Goal: Check status: Check status

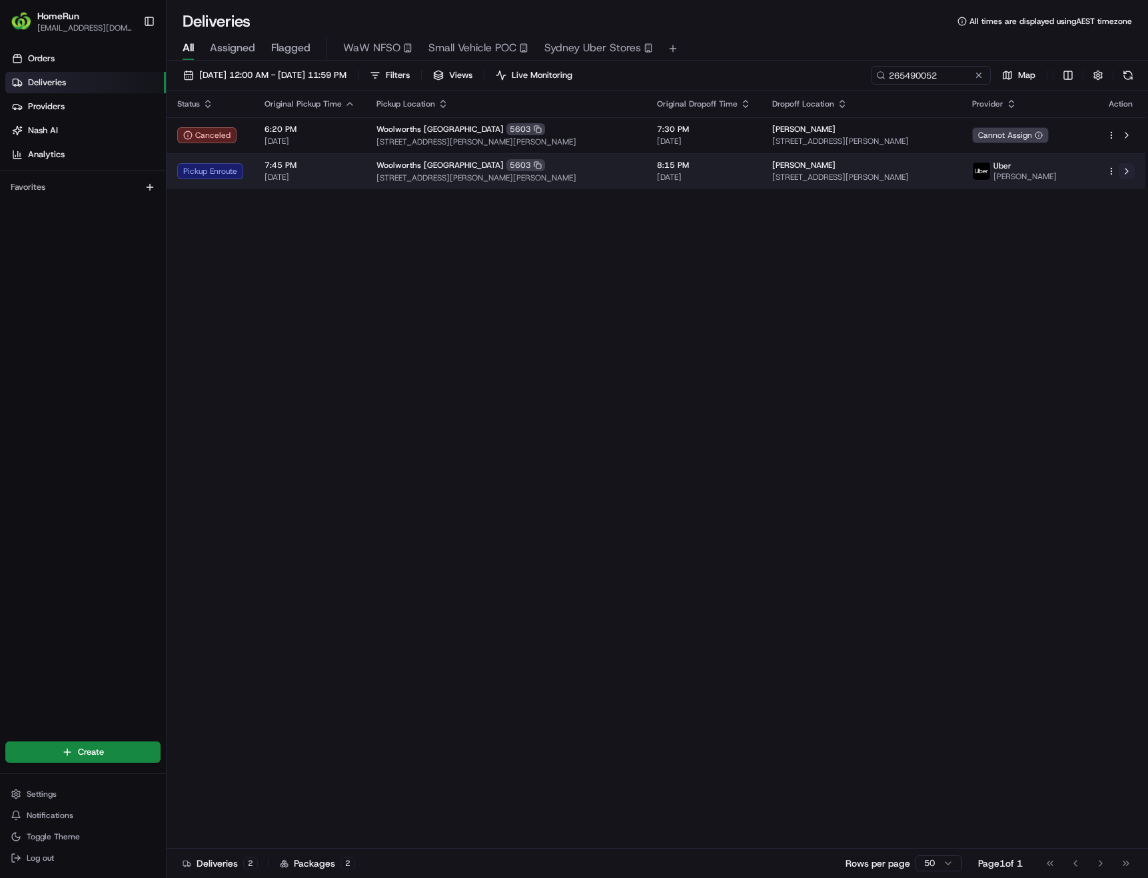
click at [1133, 172] on button at bounding box center [1127, 171] width 16 height 16
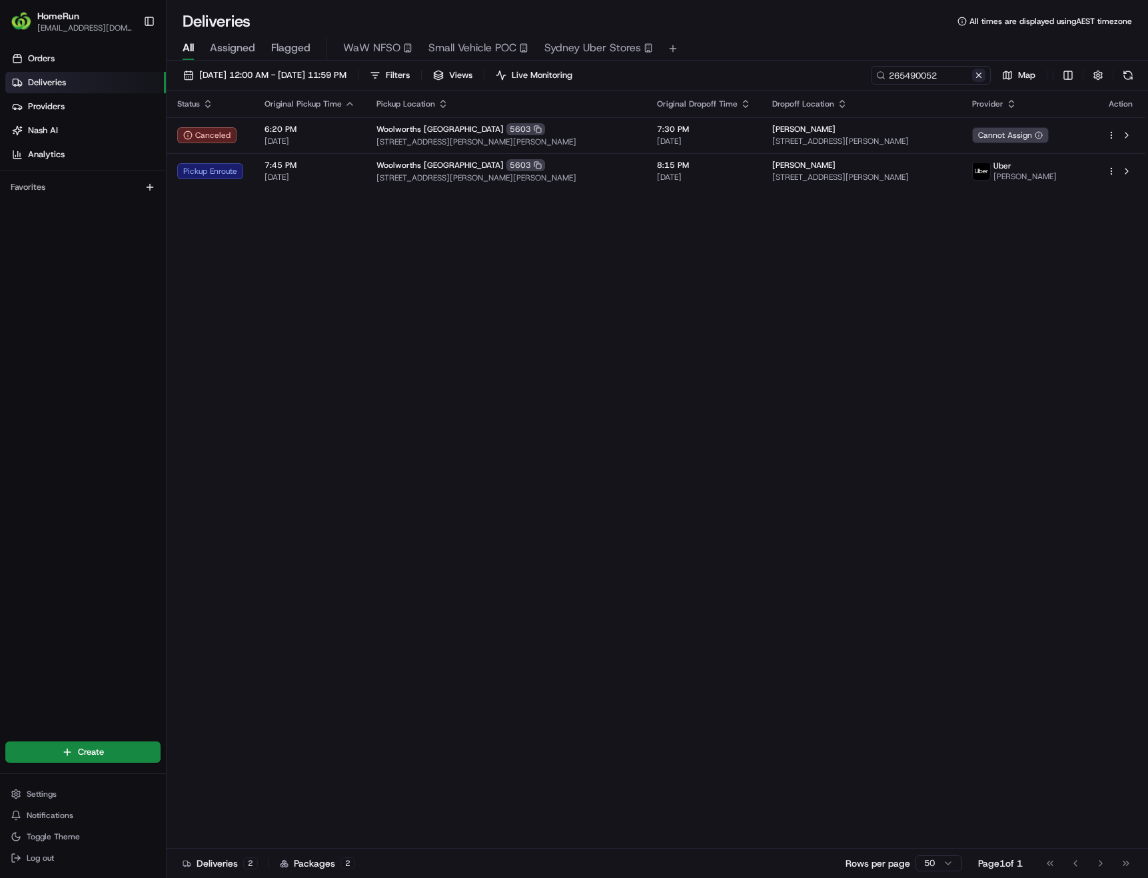
click at [983, 73] on button at bounding box center [978, 75] width 13 height 13
paste input "264435394"
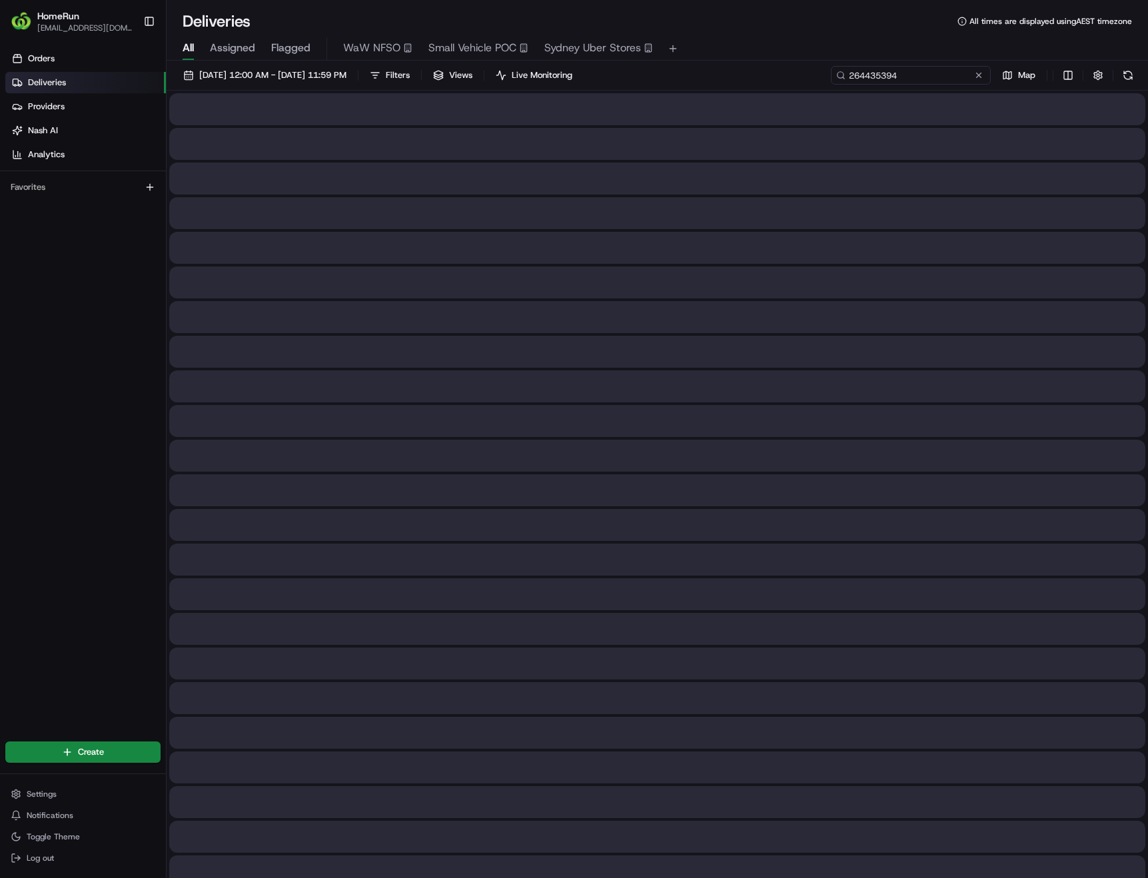
click at [950, 74] on input "264435394" at bounding box center [911, 75] width 160 height 19
type input "264435394"
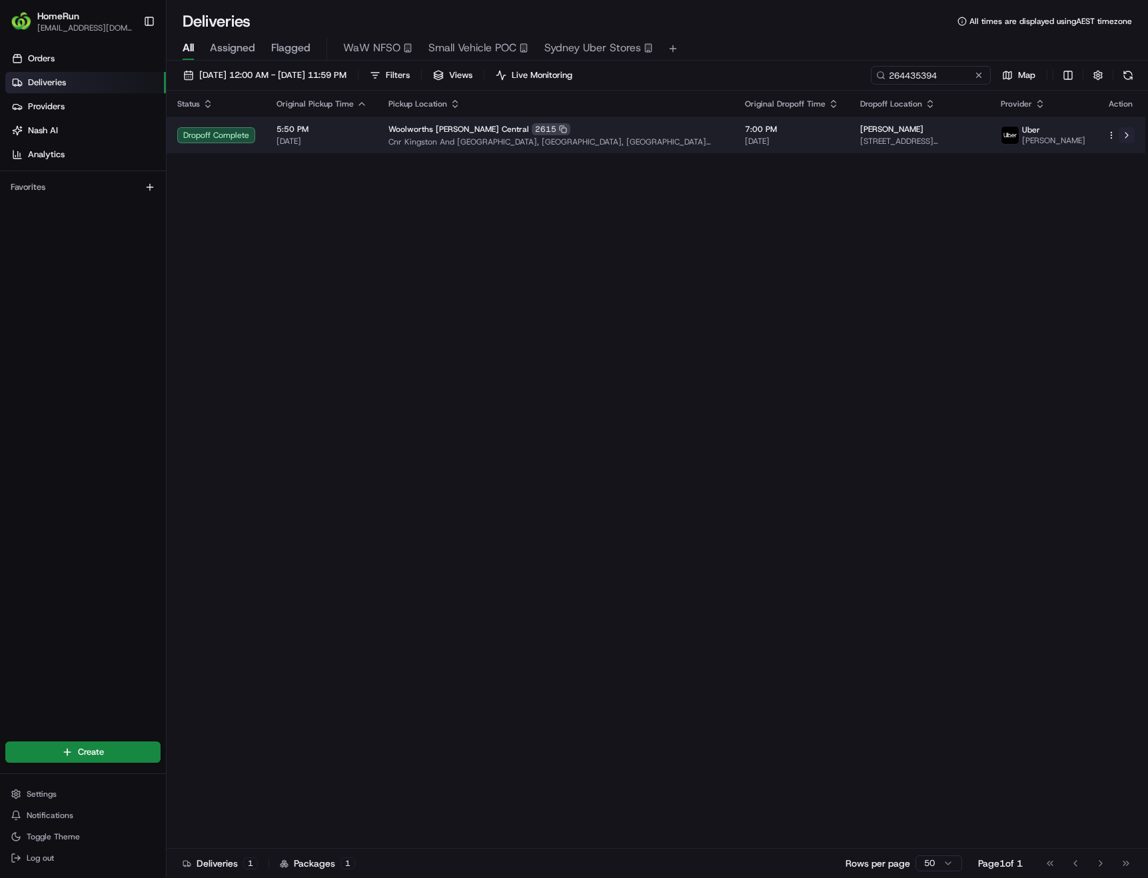
click at [1130, 139] on button at bounding box center [1127, 135] width 16 height 16
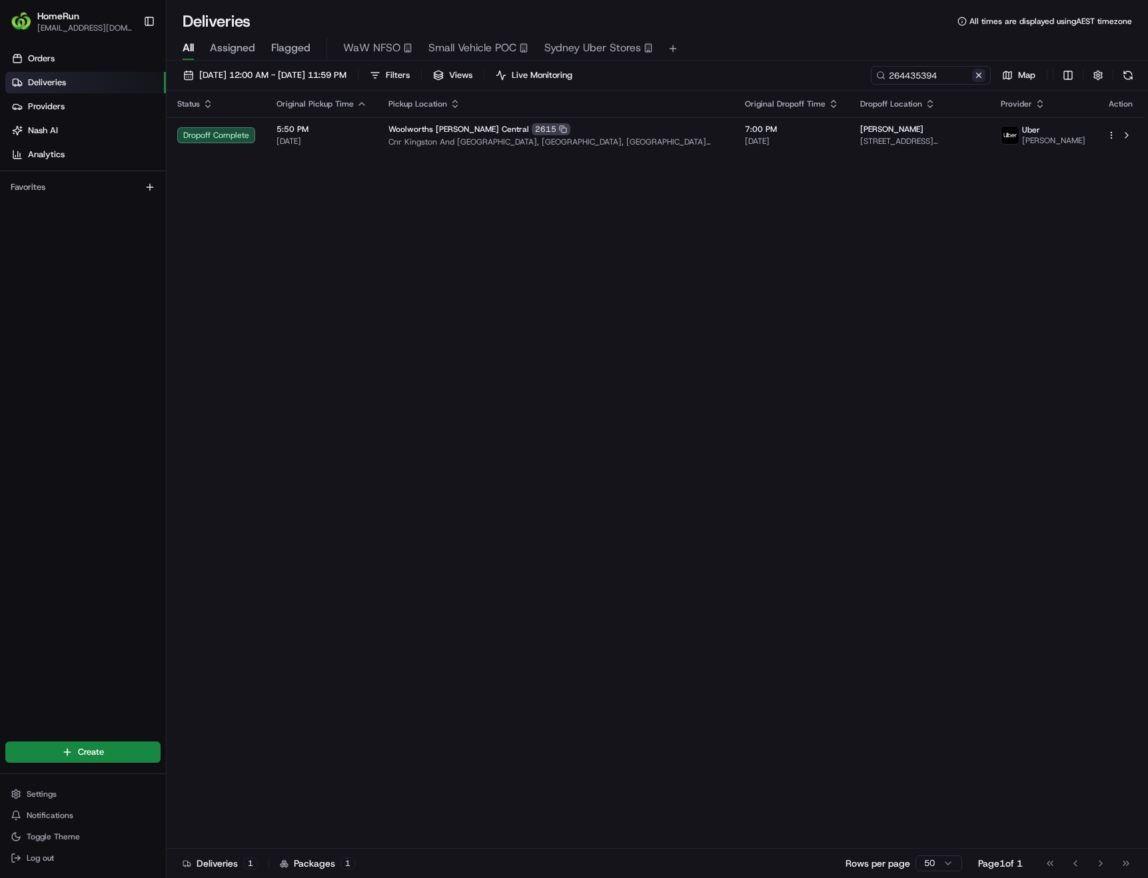
click at [972, 79] on button at bounding box center [978, 75] width 13 height 13
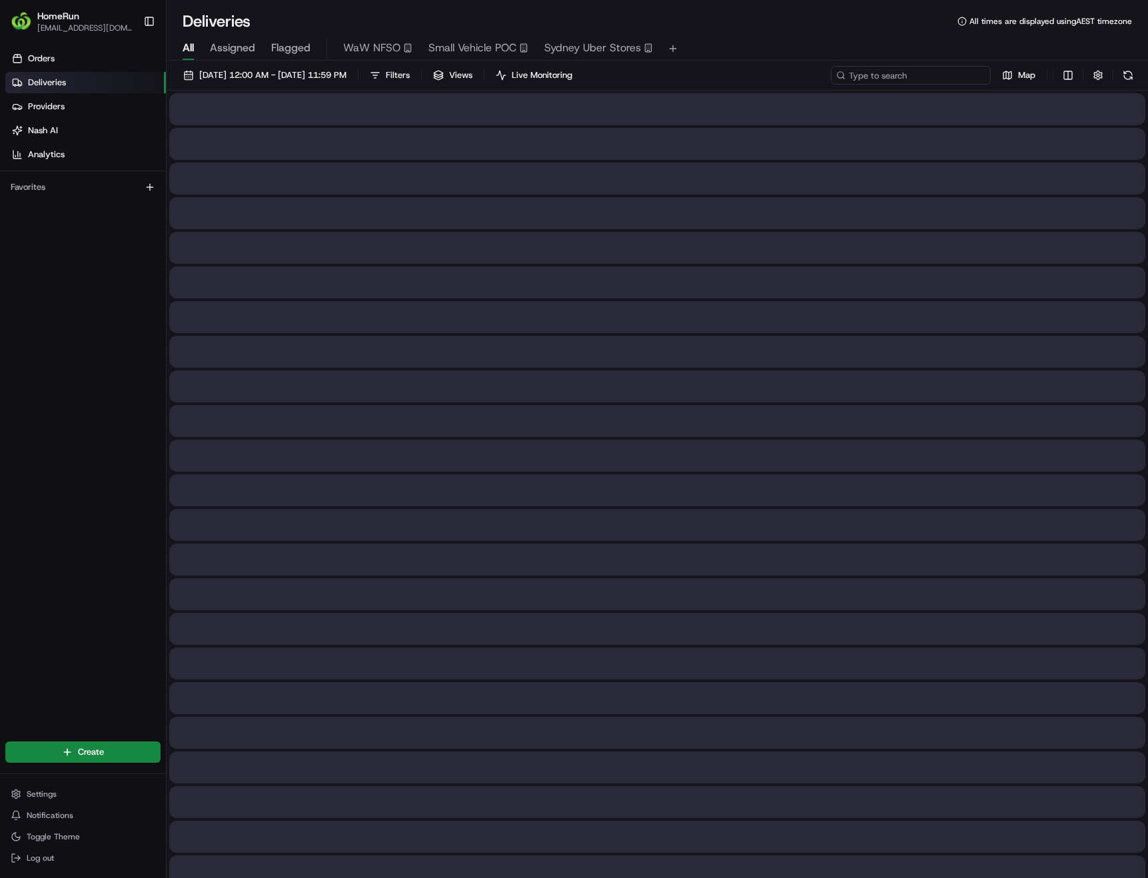
click at [932, 75] on input at bounding box center [911, 75] width 160 height 19
paste input "265431559"
type input "265431559"
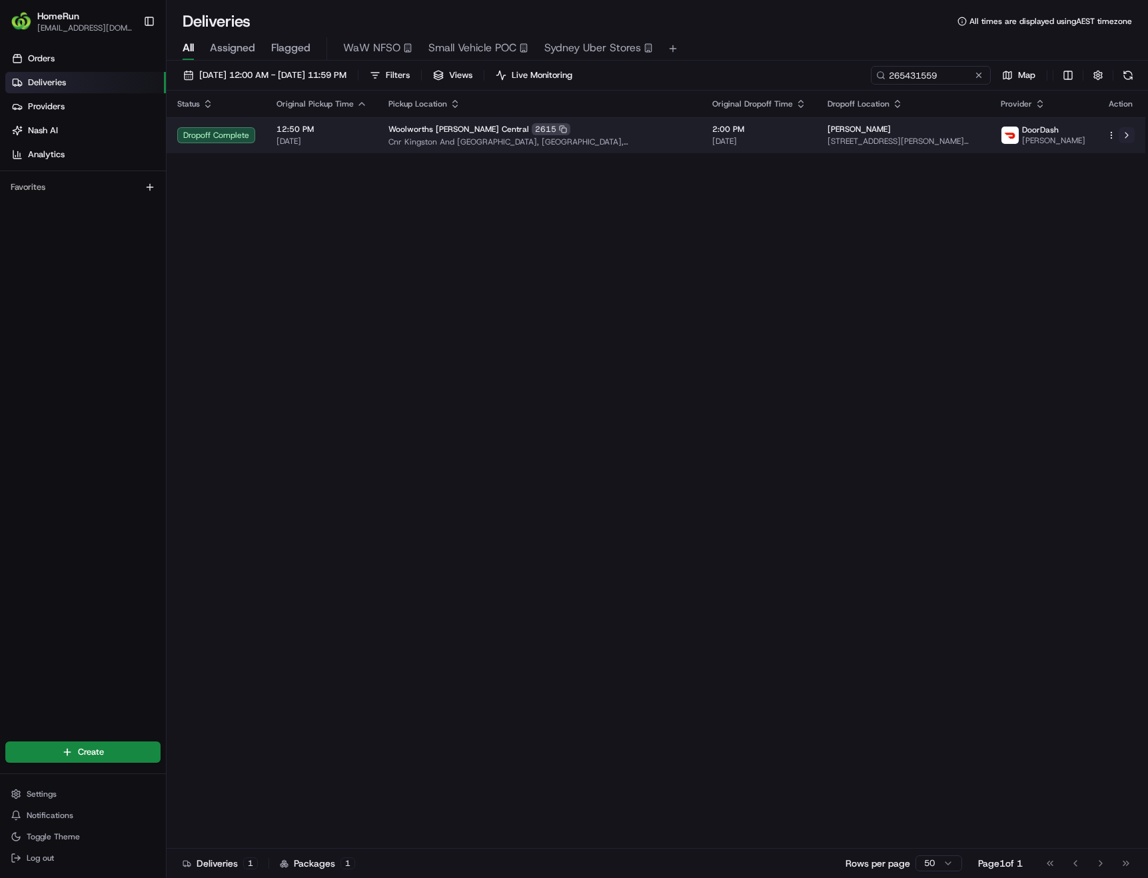
click at [1131, 132] on button at bounding box center [1127, 135] width 16 height 16
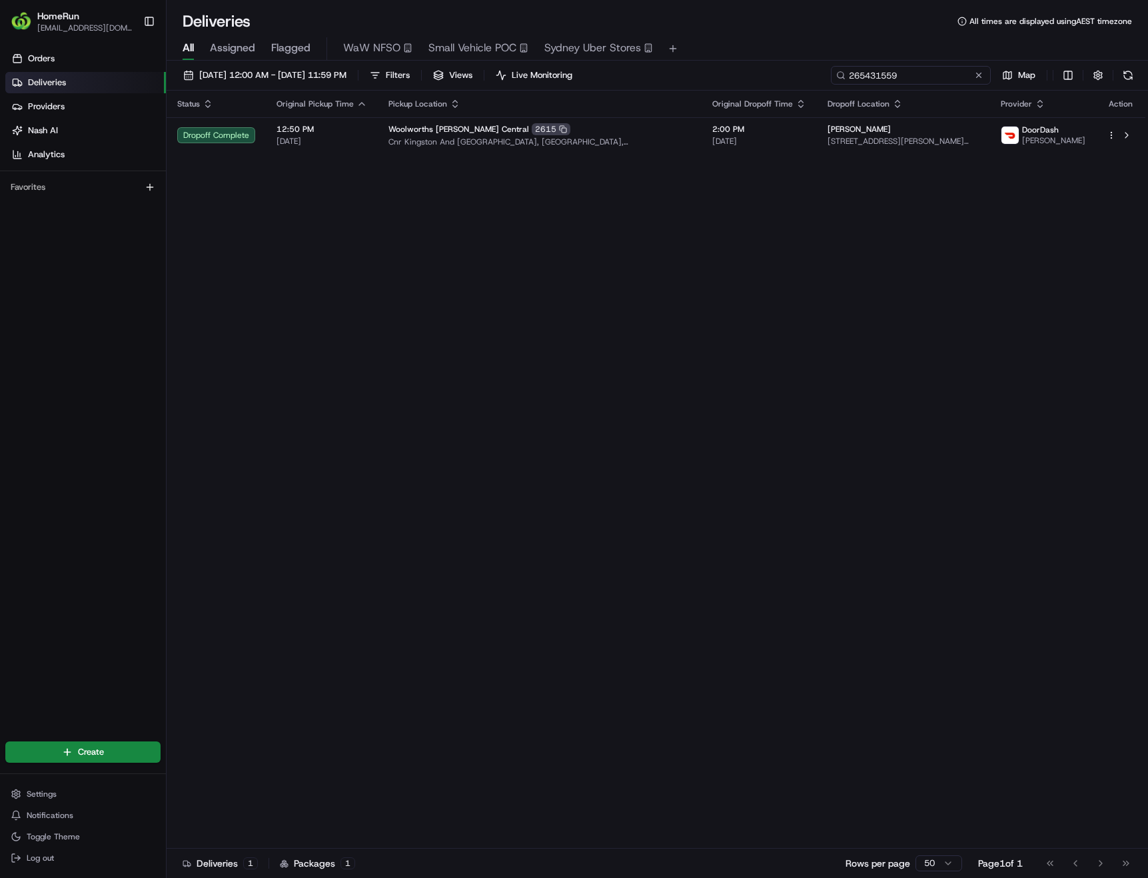
click at [984, 81] on input "265431559" at bounding box center [911, 75] width 160 height 19
click at [979, 77] on button at bounding box center [978, 75] width 13 height 13
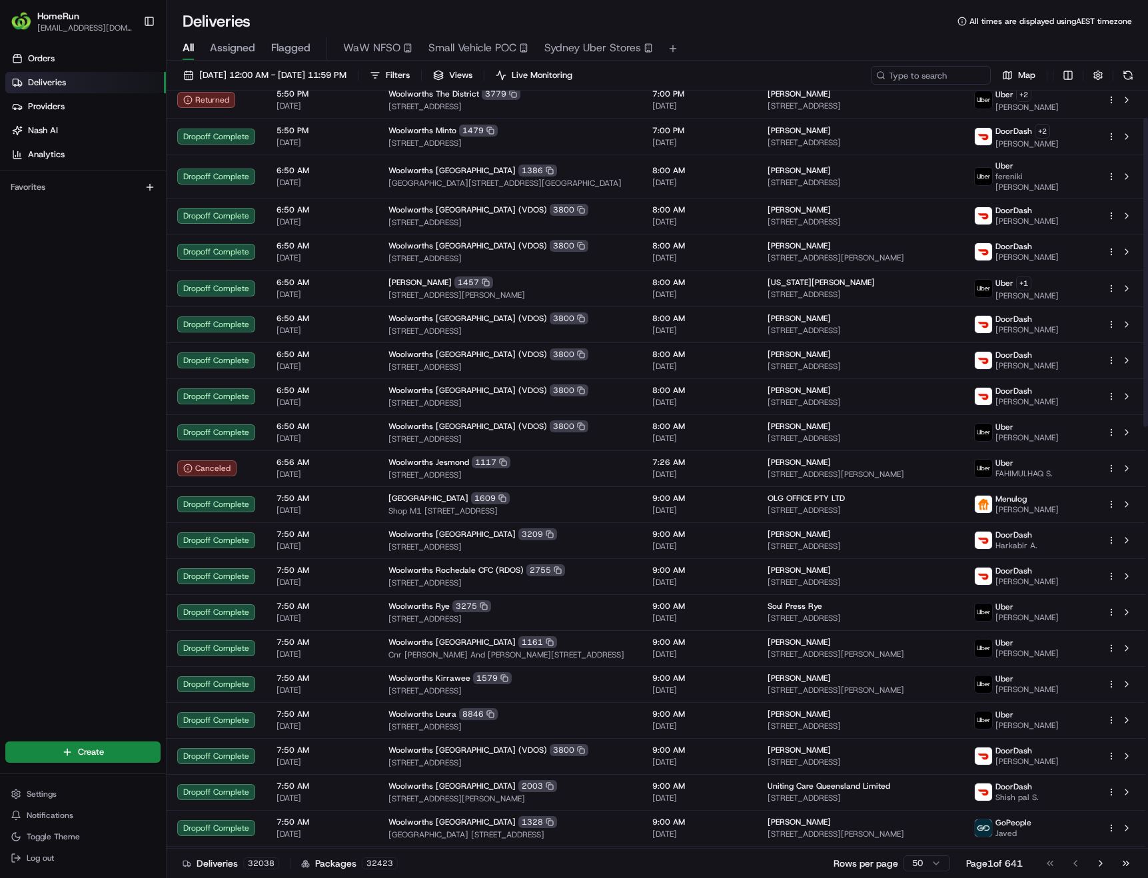
scroll to position [67, 0]
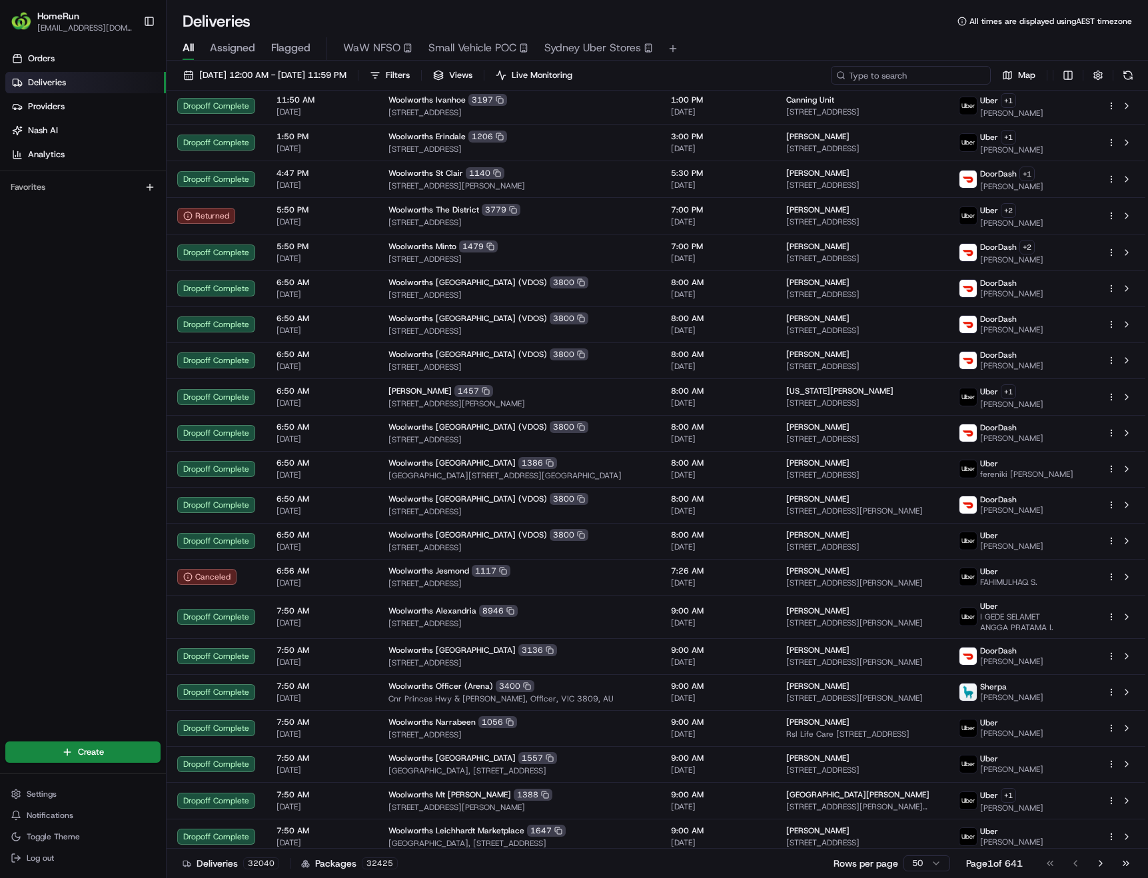
click at [937, 79] on input at bounding box center [911, 75] width 160 height 19
paste input "265519475"
type input "265519475"
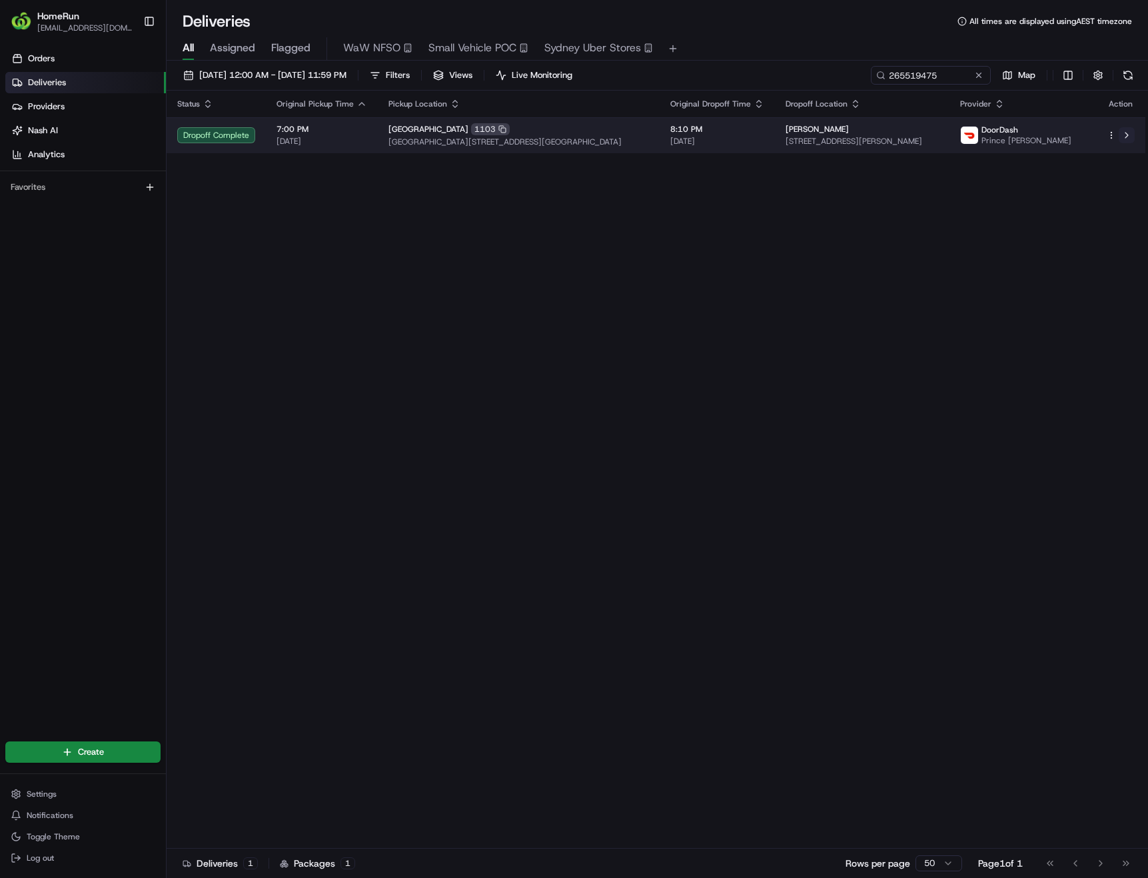
click at [1129, 137] on button at bounding box center [1127, 135] width 16 height 16
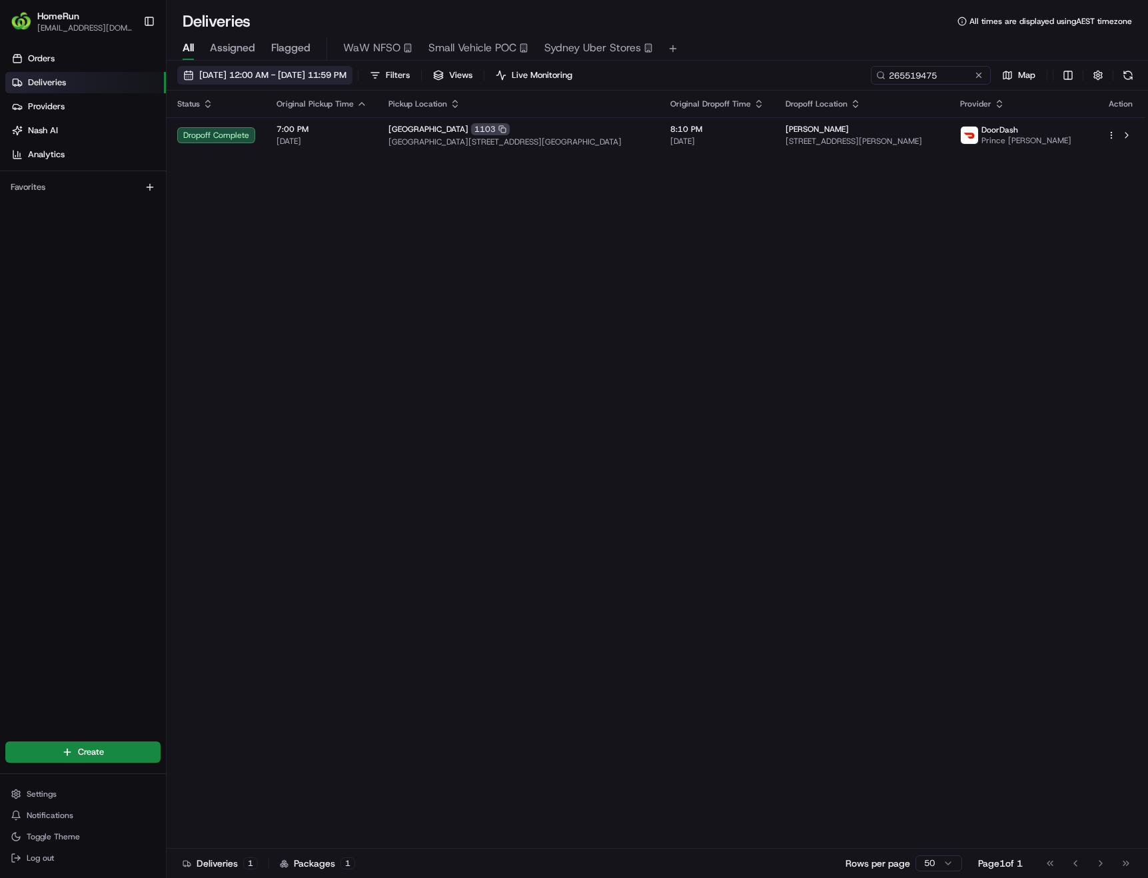
click at [246, 75] on span "19/08/2025 12:00 AM - 19/08/2025 11:59 PM" at bounding box center [272, 75] width 147 height 12
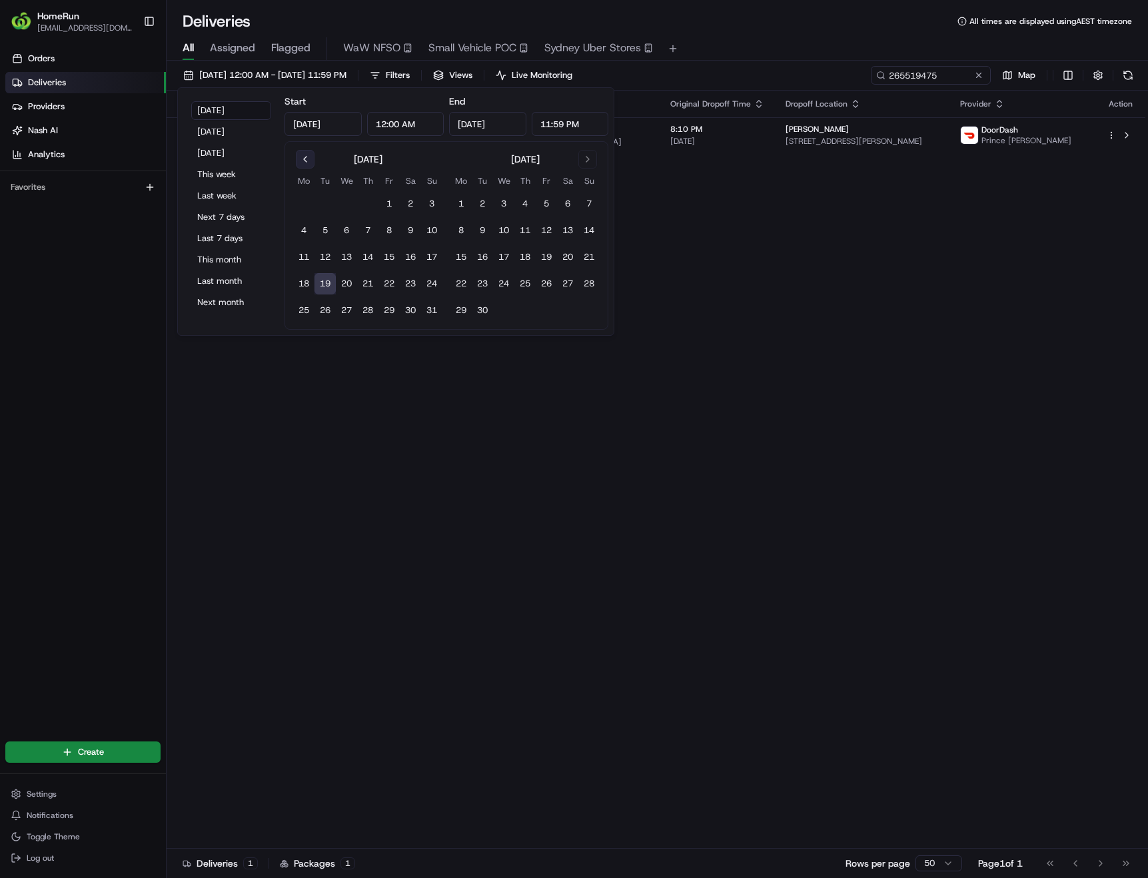
click at [306, 158] on button "Go to previous month" at bounding box center [305, 159] width 19 height 19
click at [352, 233] on button "9" at bounding box center [346, 230] width 21 height 21
type input "Jul 9, 2025"
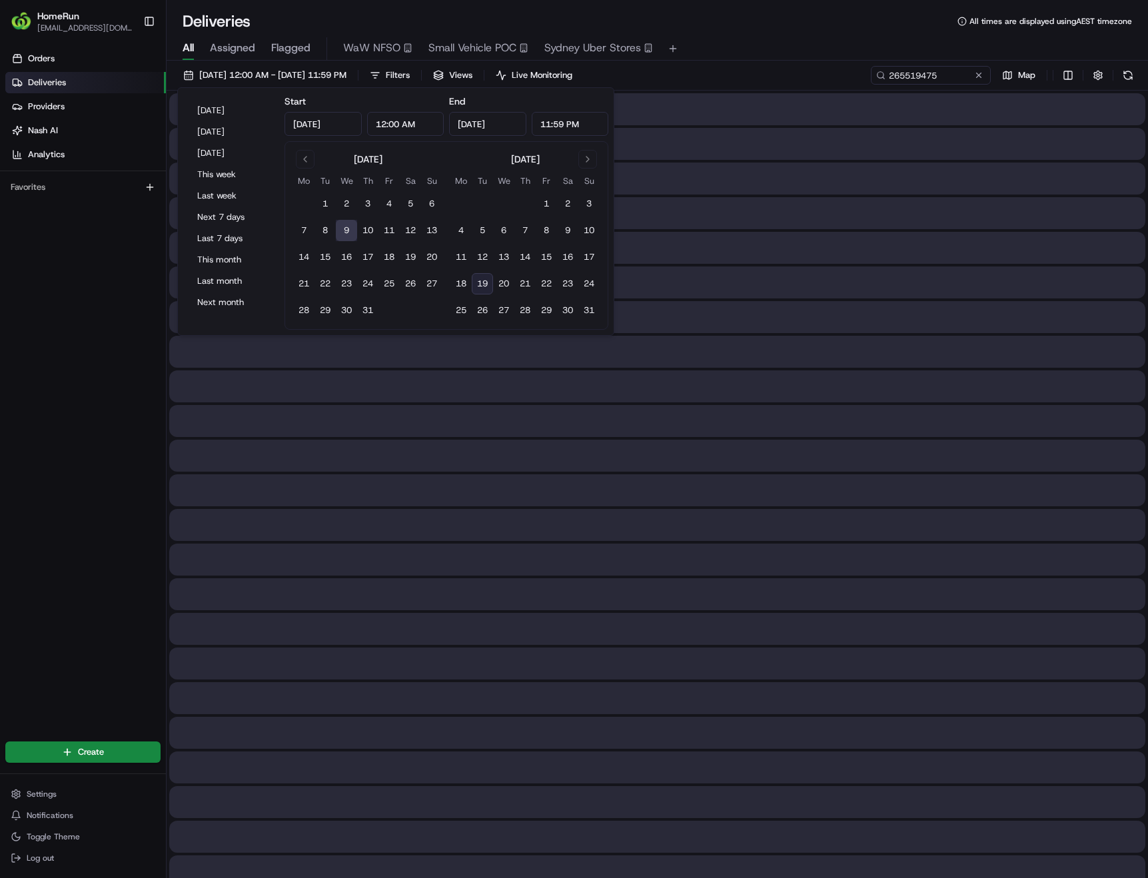
click at [352, 233] on button "9" at bounding box center [346, 230] width 21 height 21
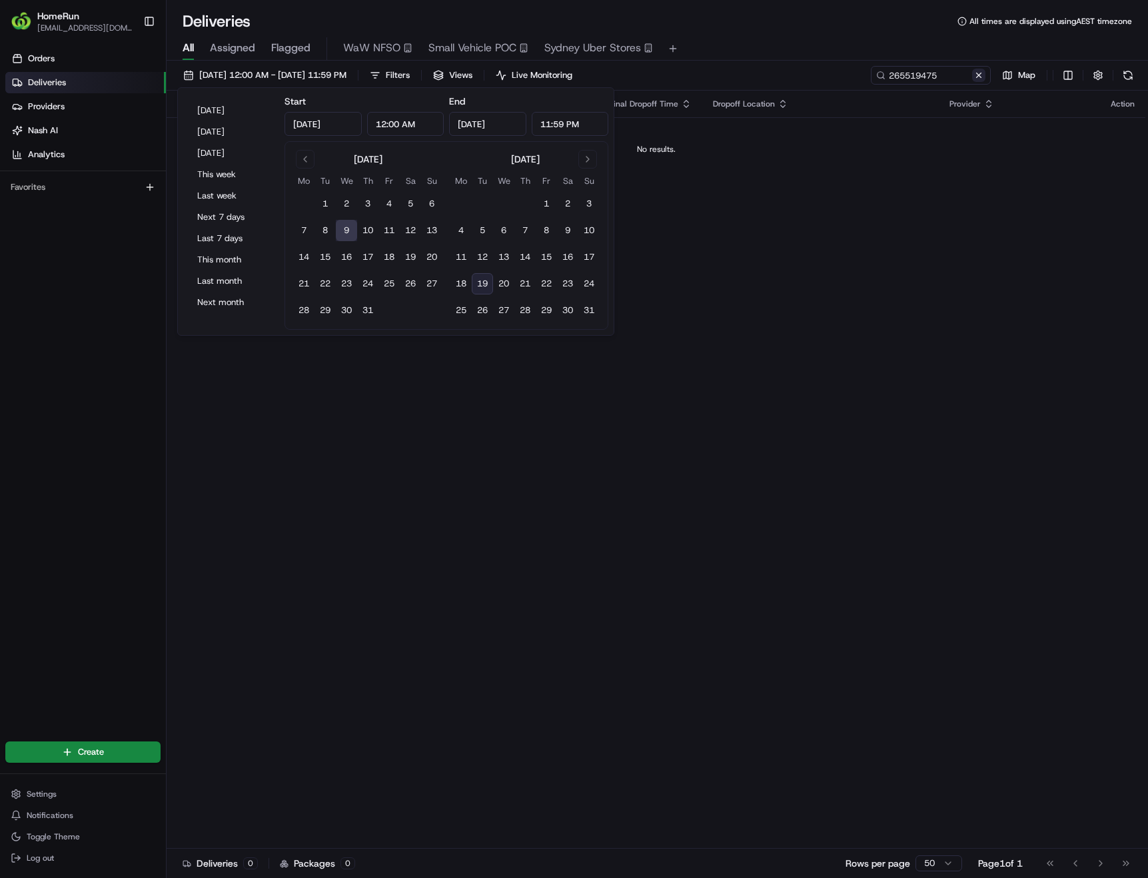
click at [979, 76] on button at bounding box center [978, 75] width 13 height 13
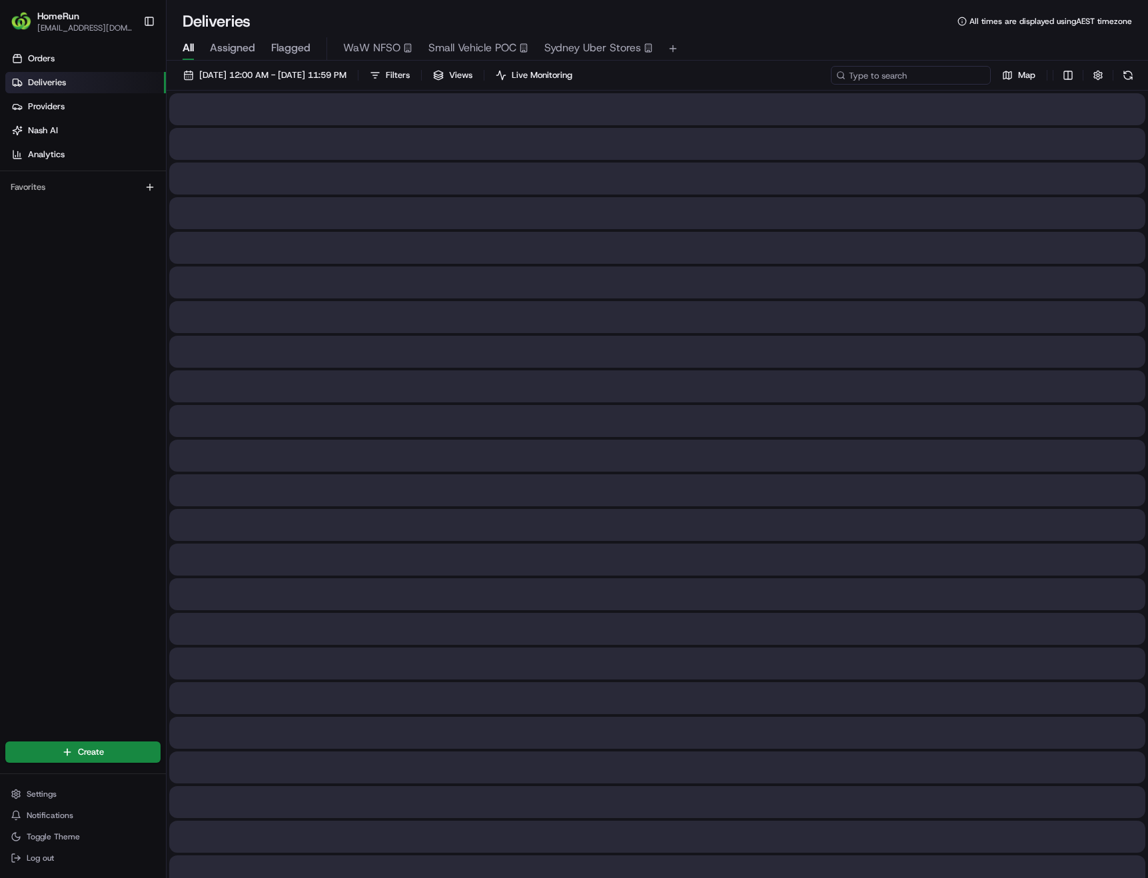
click at [979, 76] on input at bounding box center [911, 75] width 160 height 19
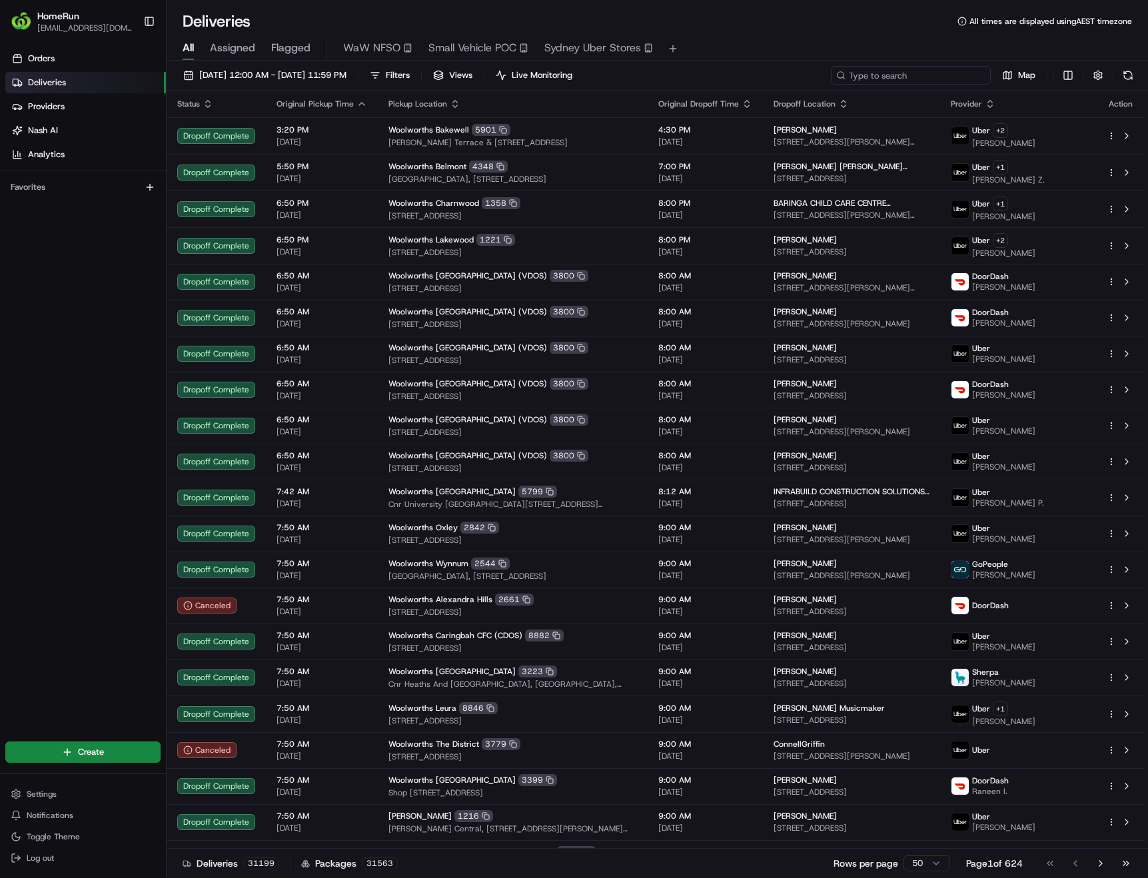
click at [924, 75] on input at bounding box center [911, 75] width 160 height 19
paste input "255970816"
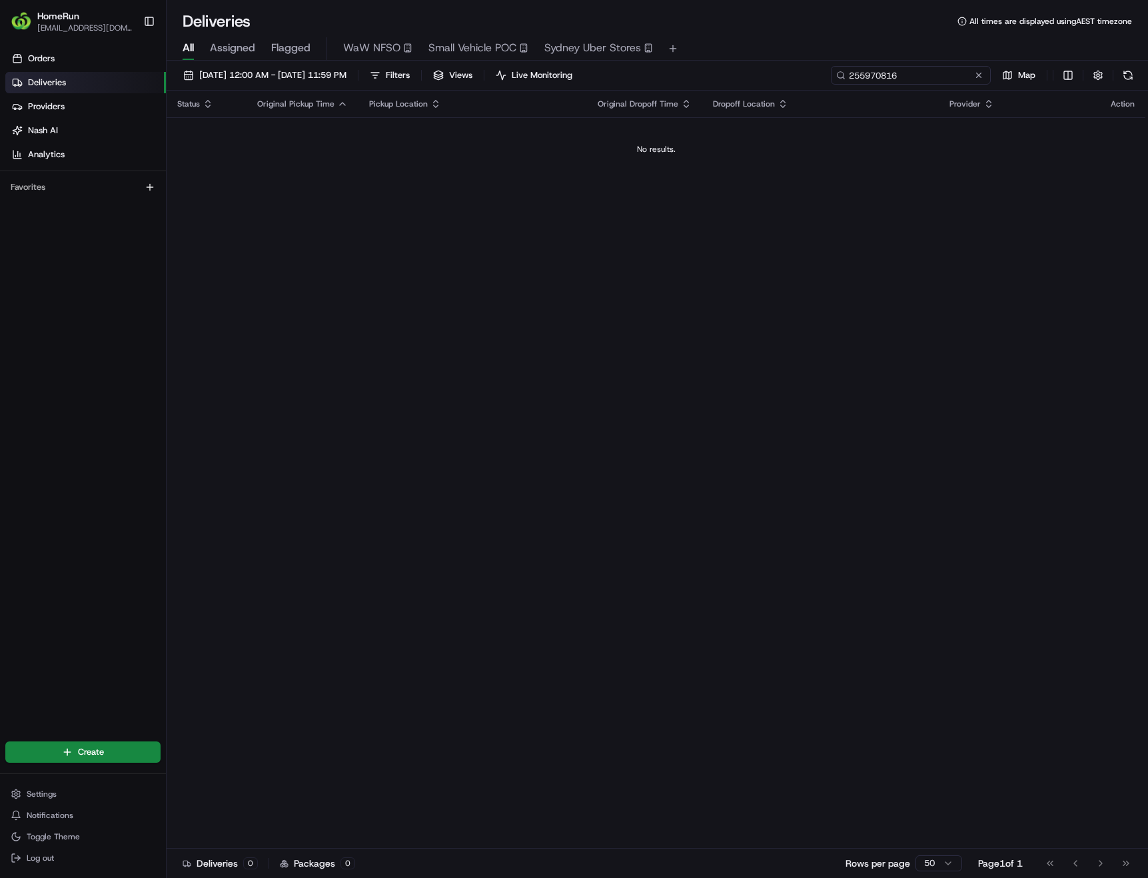
click at [861, 75] on input "255970816" at bounding box center [911, 75] width 160 height 19
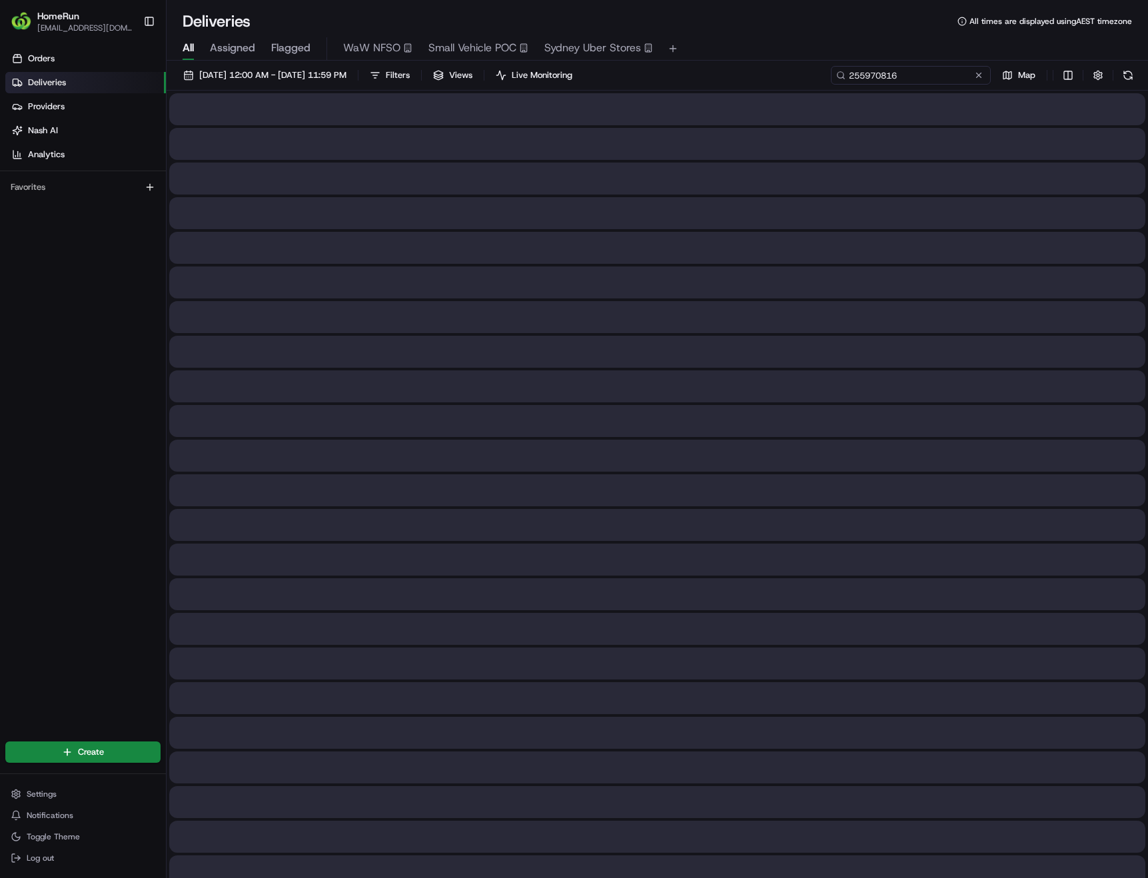
type input "255970816"
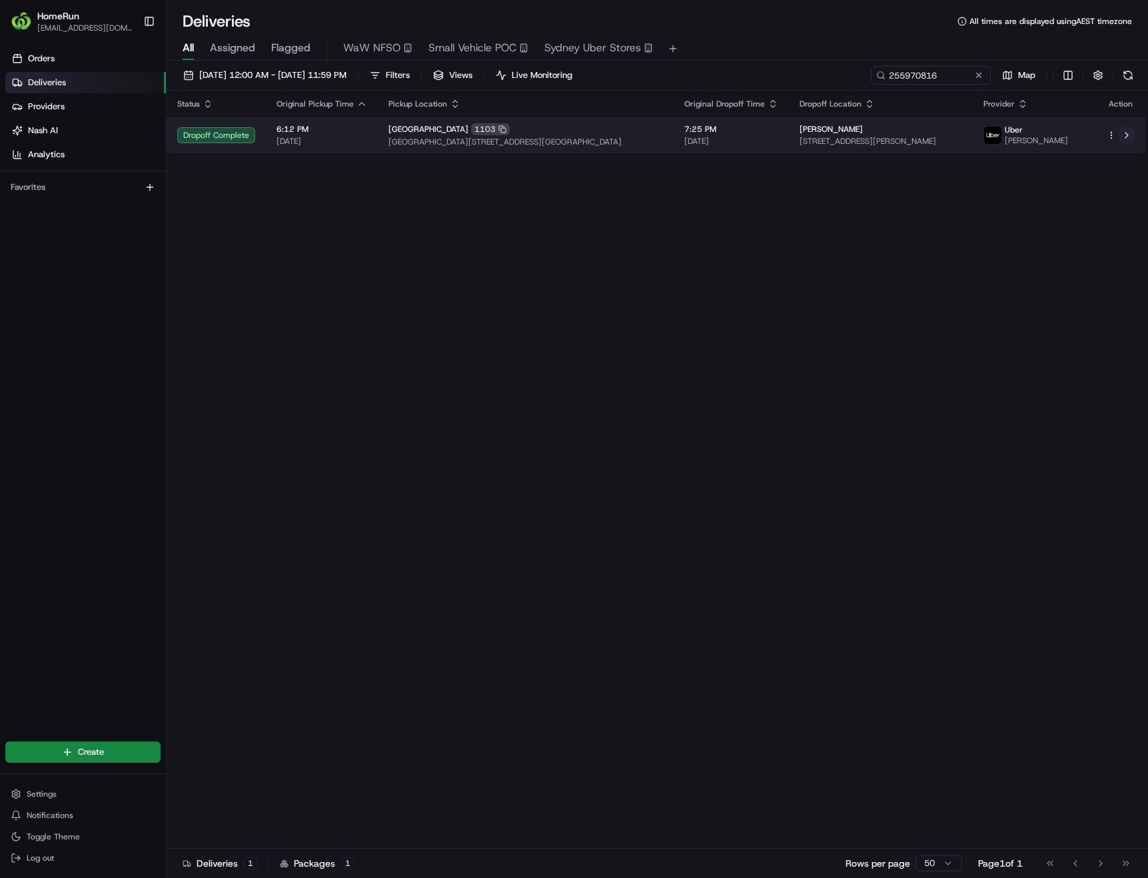
click at [1127, 140] on button at bounding box center [1127, 135] width 16 height 16
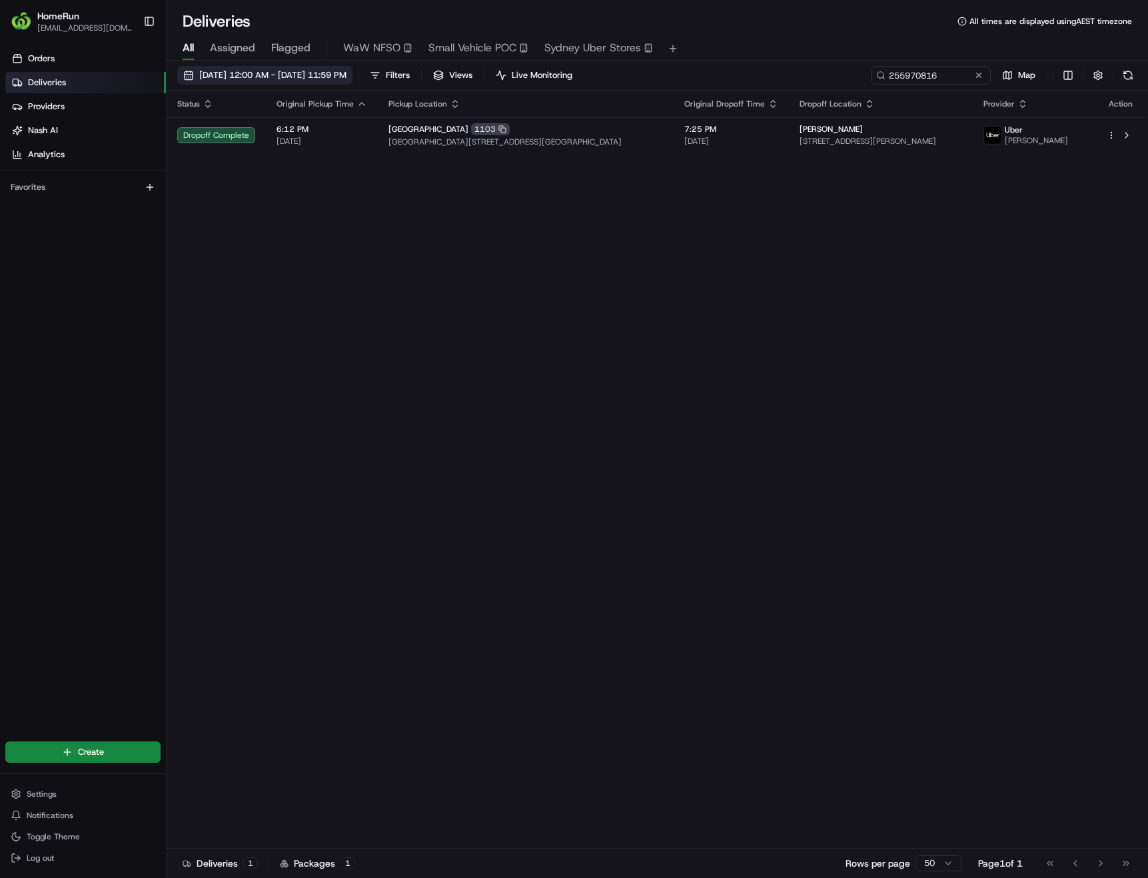
click at [308, 72] on span "09/07/2025 12:00 AM - 09/07/2025 11:59 PM" at bounding box center [272, 75] width 147 height 12
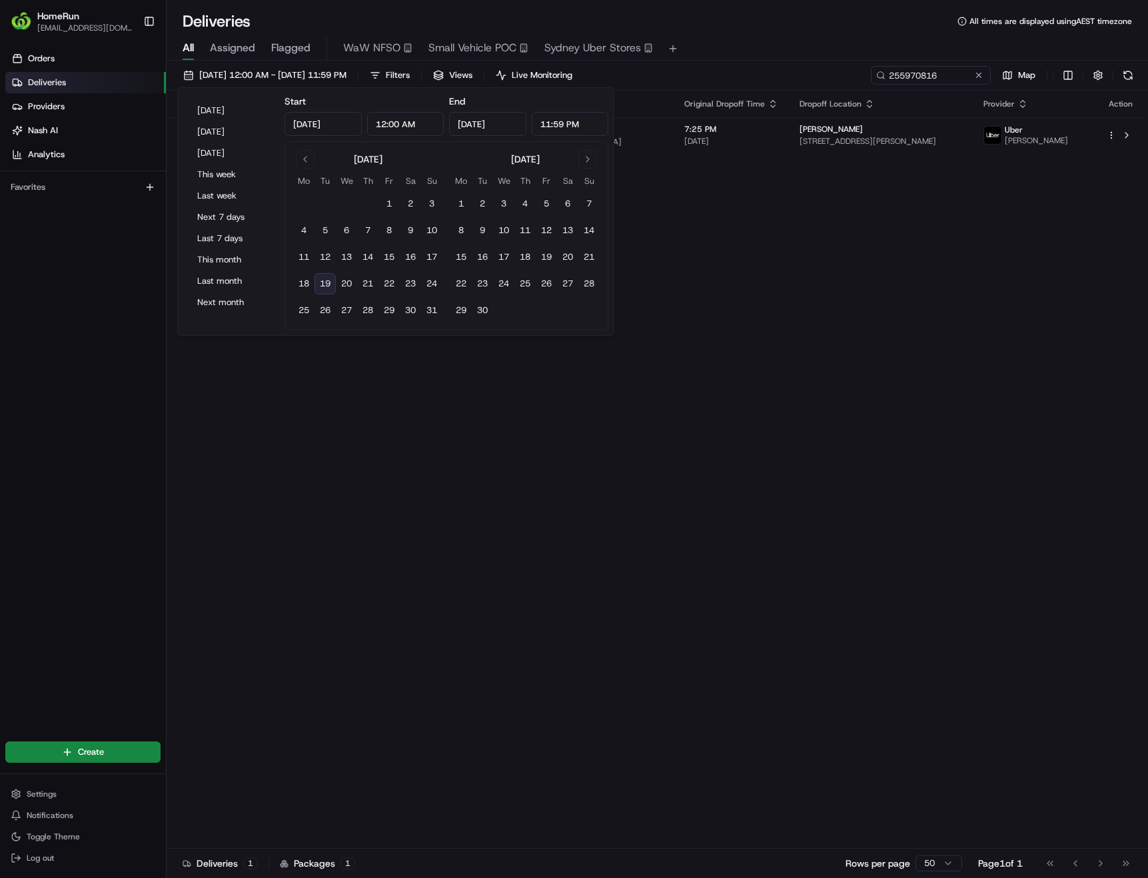
click at [327, 285] on button "19" at bounding box center [324, 283] width 21 height 21
type input "Aug 19, 2025"
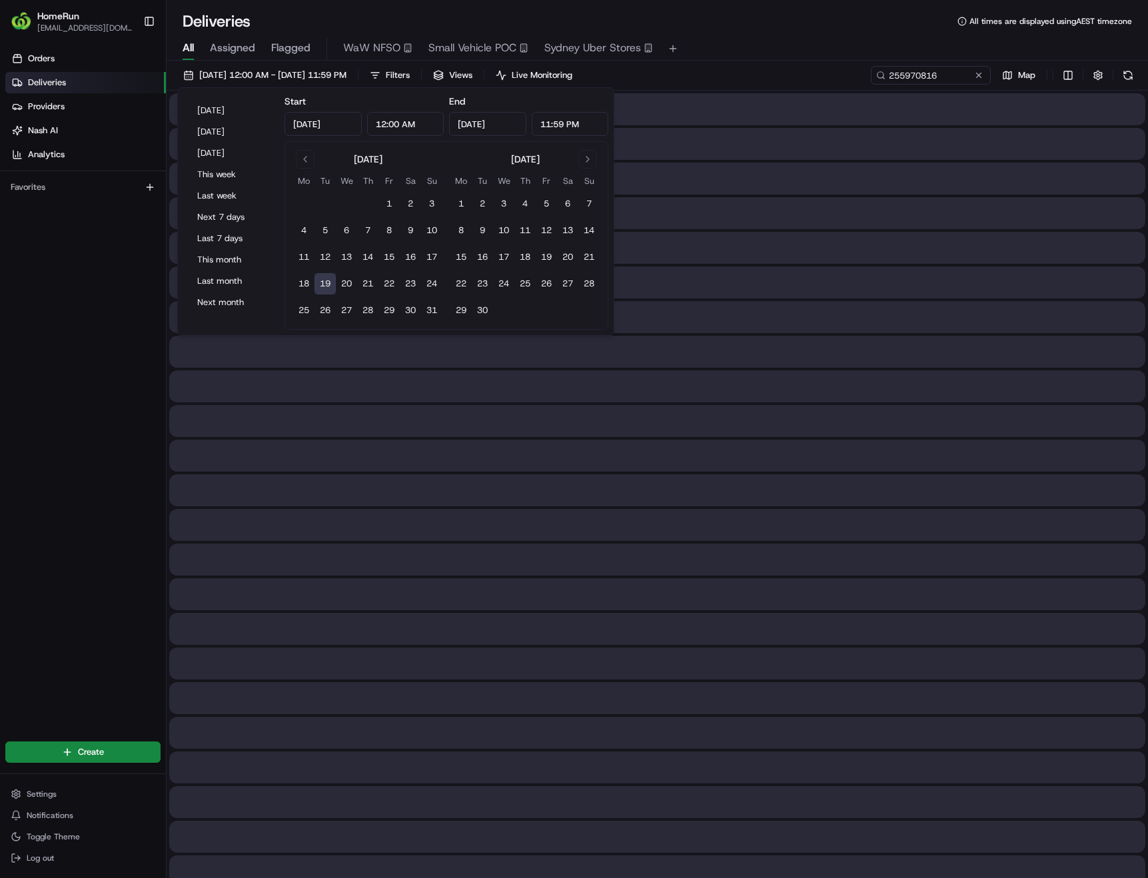
click at [327, 285] on button "19" at bounding box center [324, 283] width 21 height 21
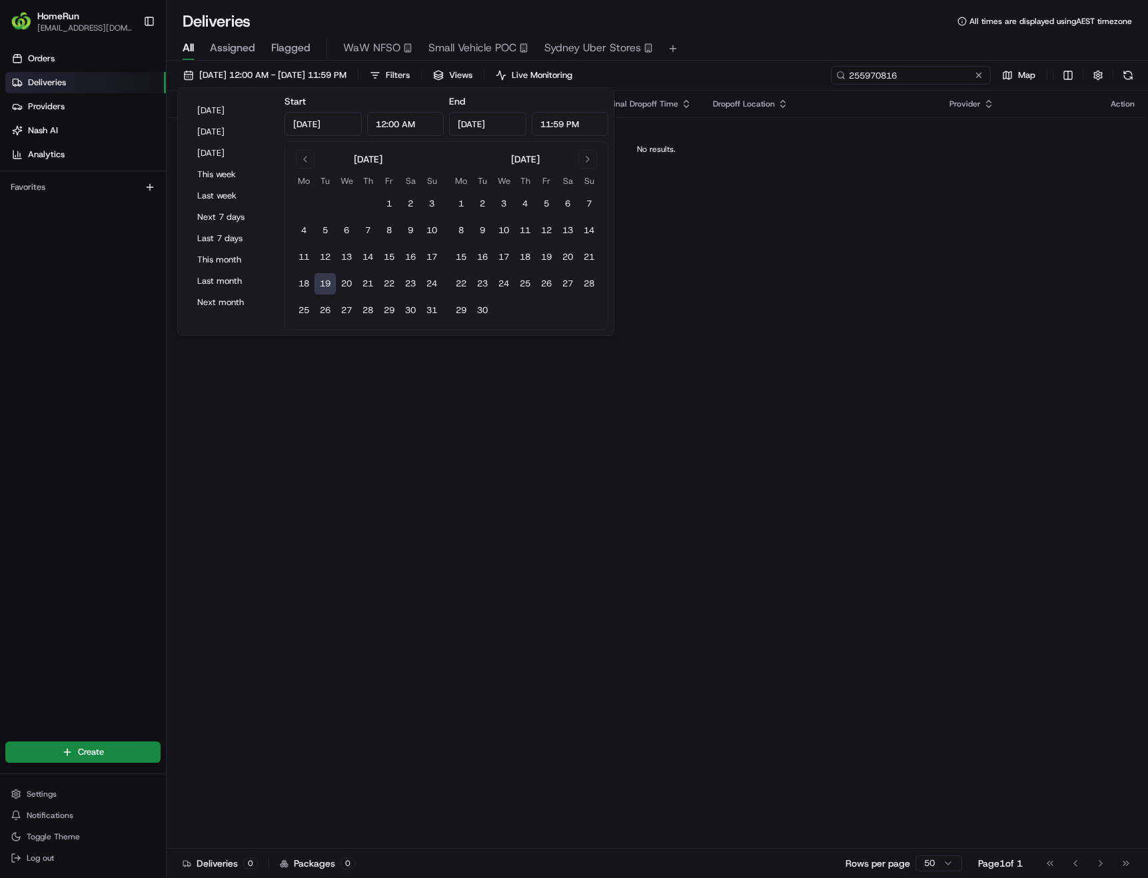
click at [945, 76] on input "255970816" at bounding box center [911, 75] width 160 height 19
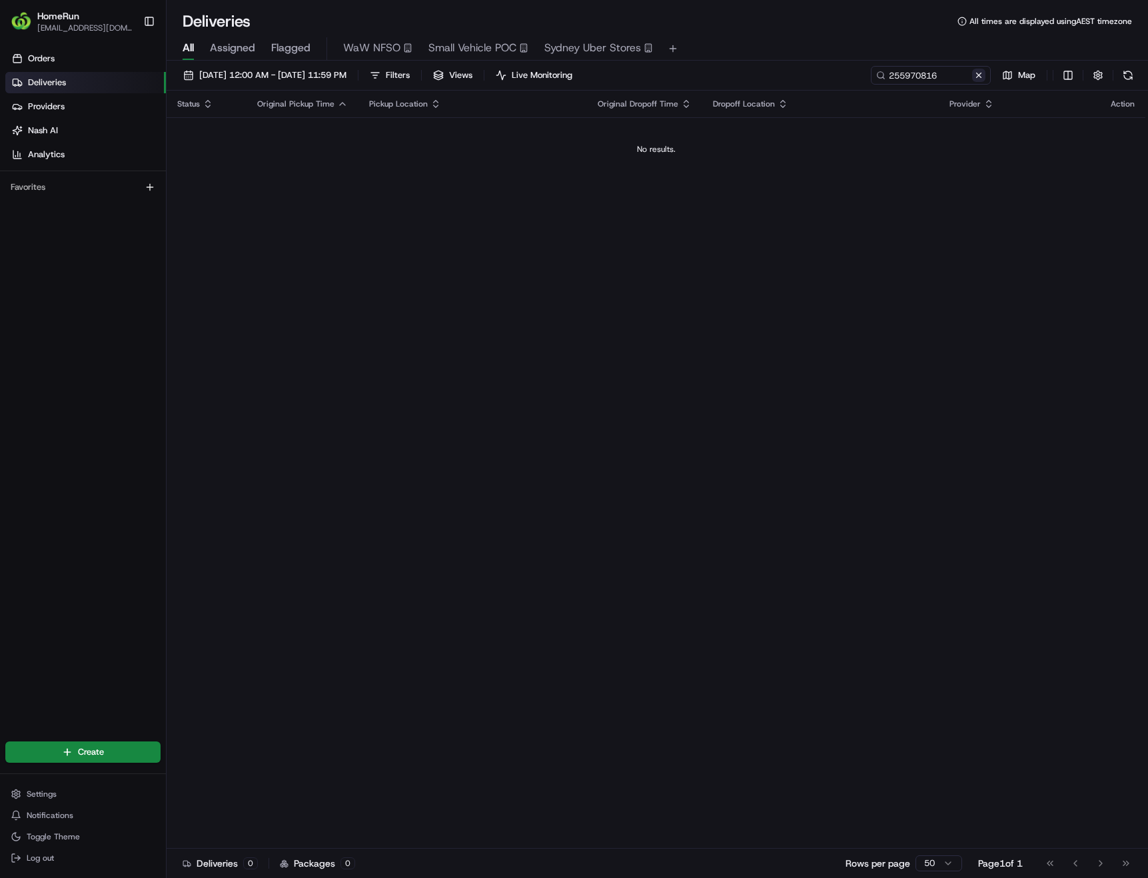
click at [972, 75] on button at bounding box center [978, 75] width 13 height 13
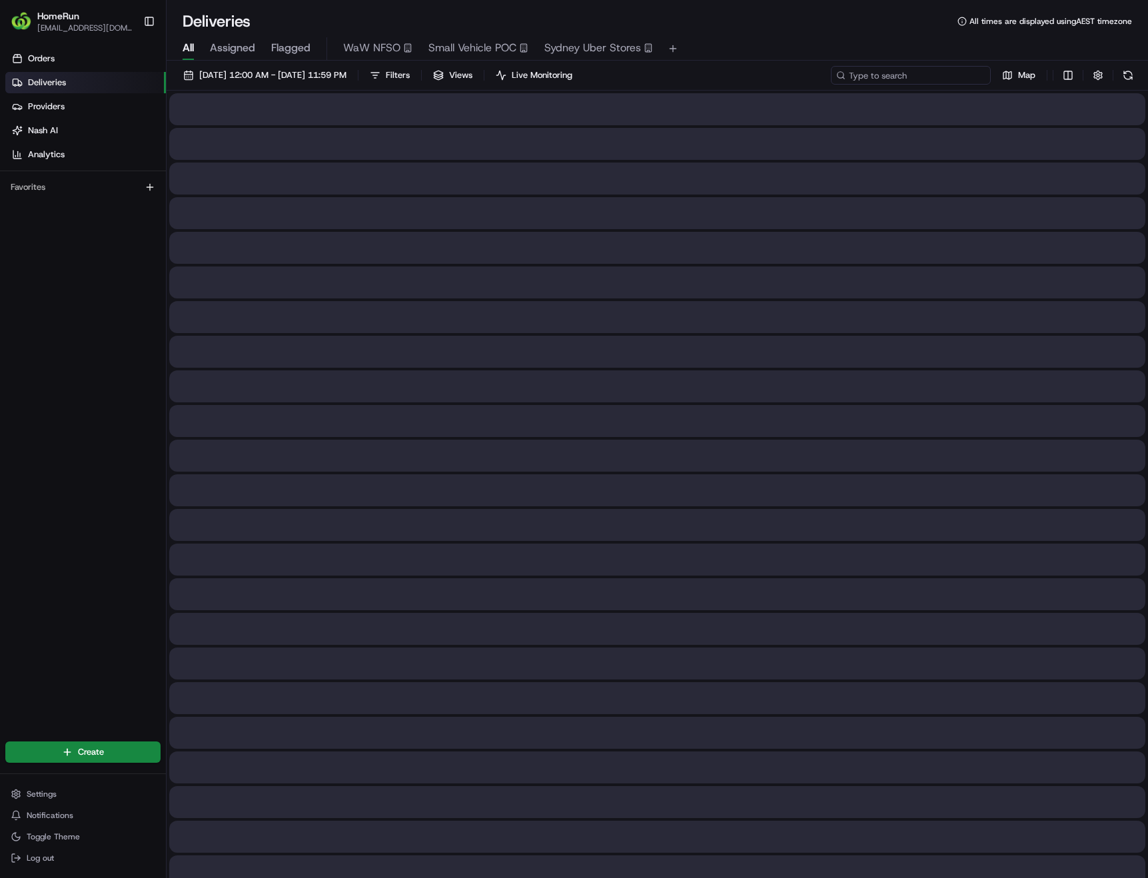
click at [968, 75] on input at bounding box center [911, 75] width 160 height 19
paste input "265519475"
type input "265519475"
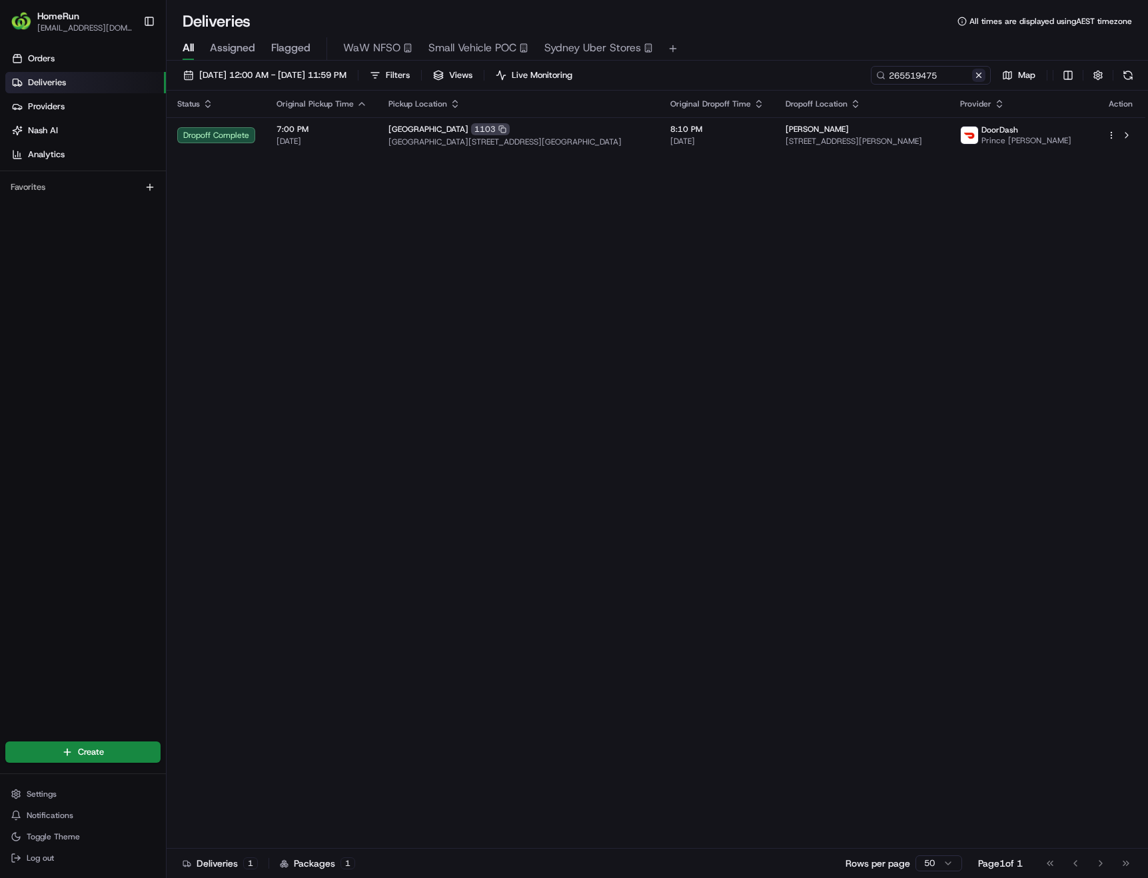
click at [982, 75] on button at bounding box center [978, 75] width 13 height 13
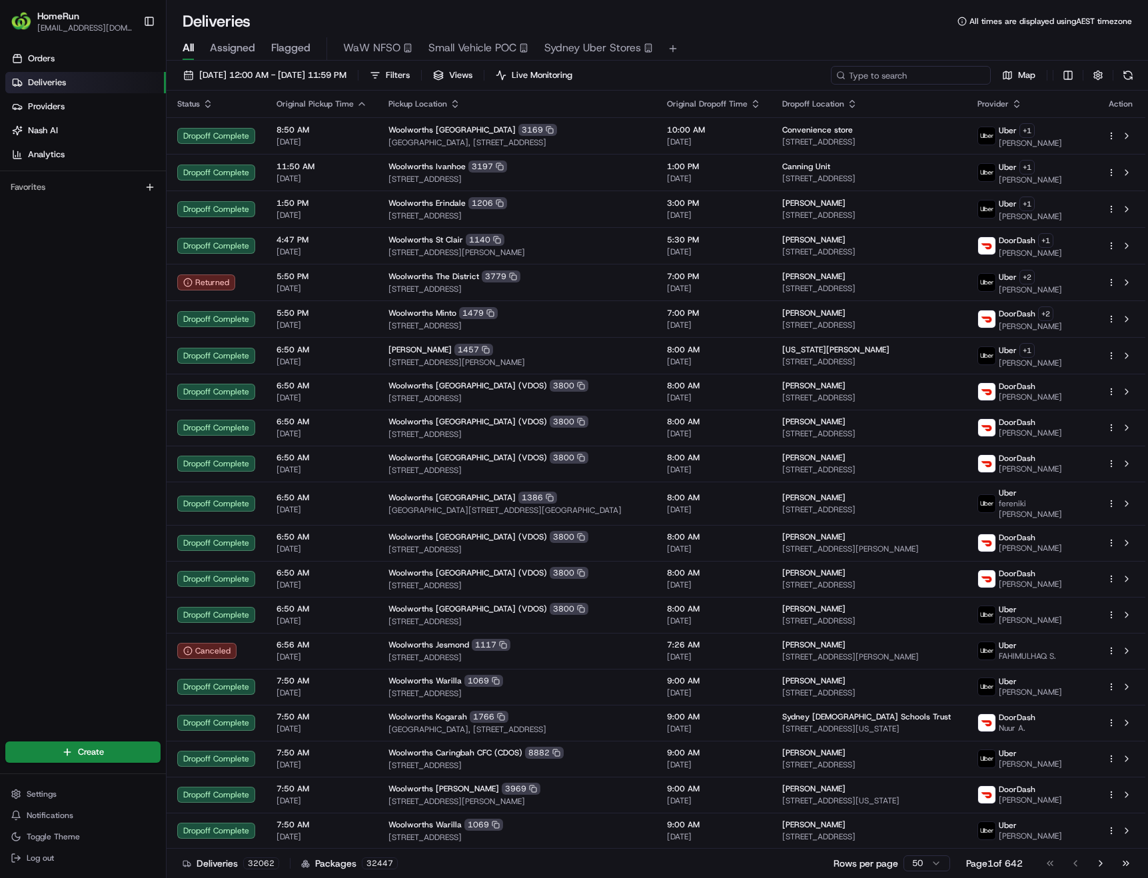
click at [911, 83] on input at bounding box center [911, 75] width 160 height 19
paste input "265342744"
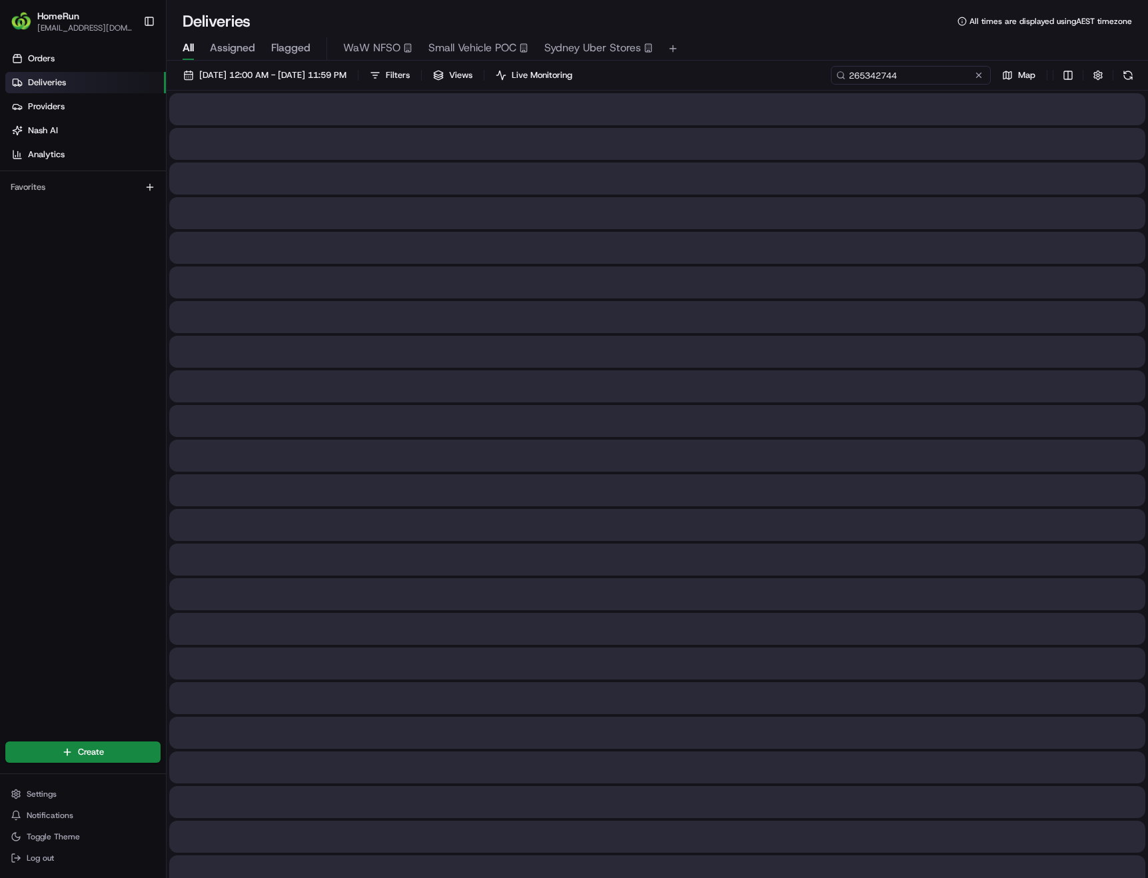
type input "265342744"
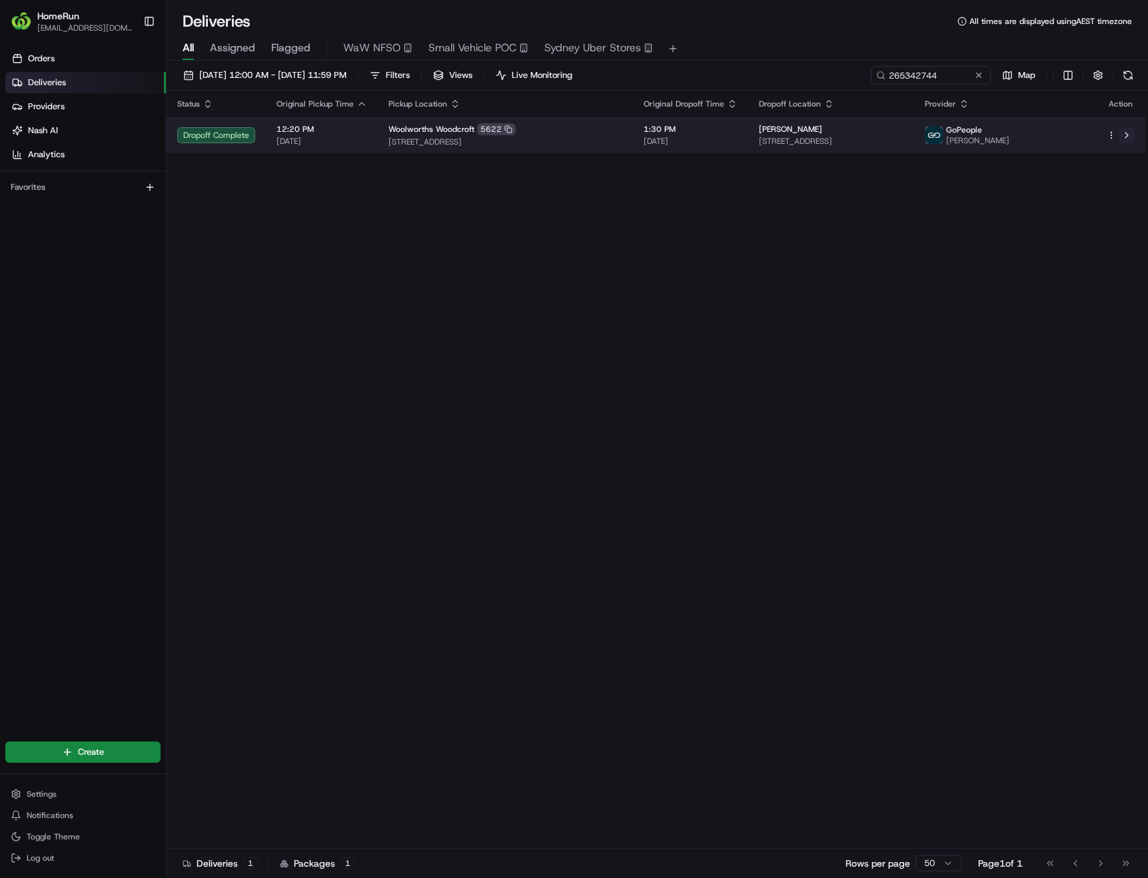
click at [1129, 131] on button at bounding box center [1127, 135] width 16 height 16
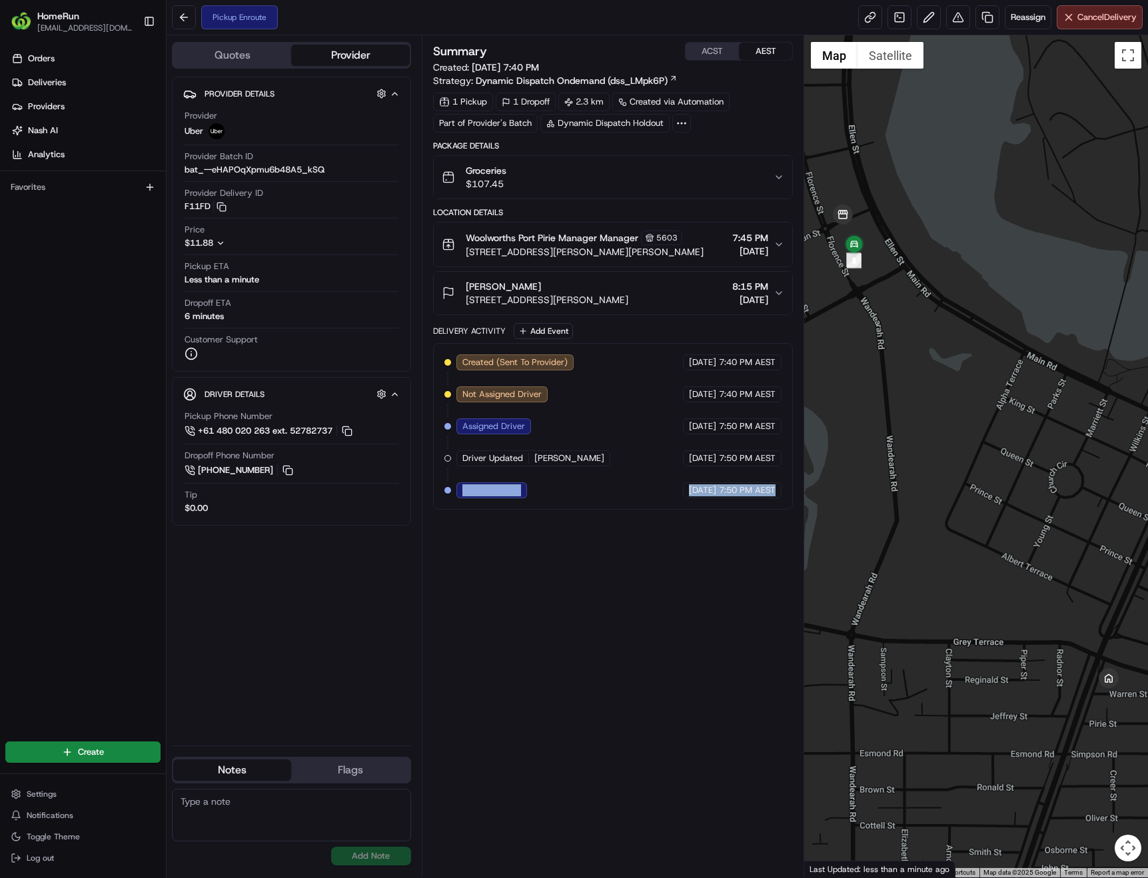
drag, startPoint x: 462, startPoint y: 493, endPoint x: 776, endPoint y: 496, distance: 313.8
click at [776, 496] on div "Created (Sent To Provider) Uber 19/08/2025 7:40 PM AEST Not Assigned Driver Ube…" at bounding box center [612, 426] width 337 height 144
copy div "Pickup Enroute Uber 19/08/2025 7:50 PM AEST"
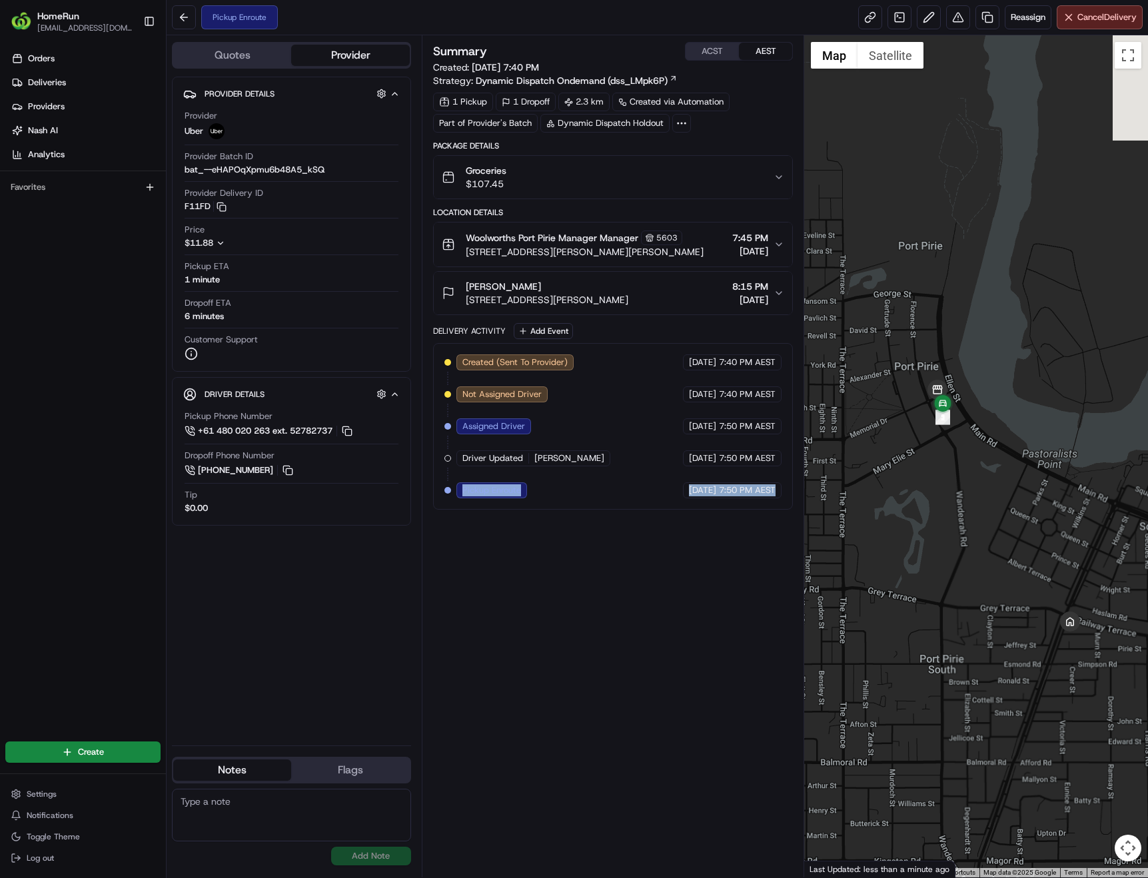
drag, startPoint x: 871, startPoint y: 319, endPoint x: 910, endPoint y: 500, distance: 185.3
click at [910, 500] on div at bounding box center [976, 456] width 344 height 842
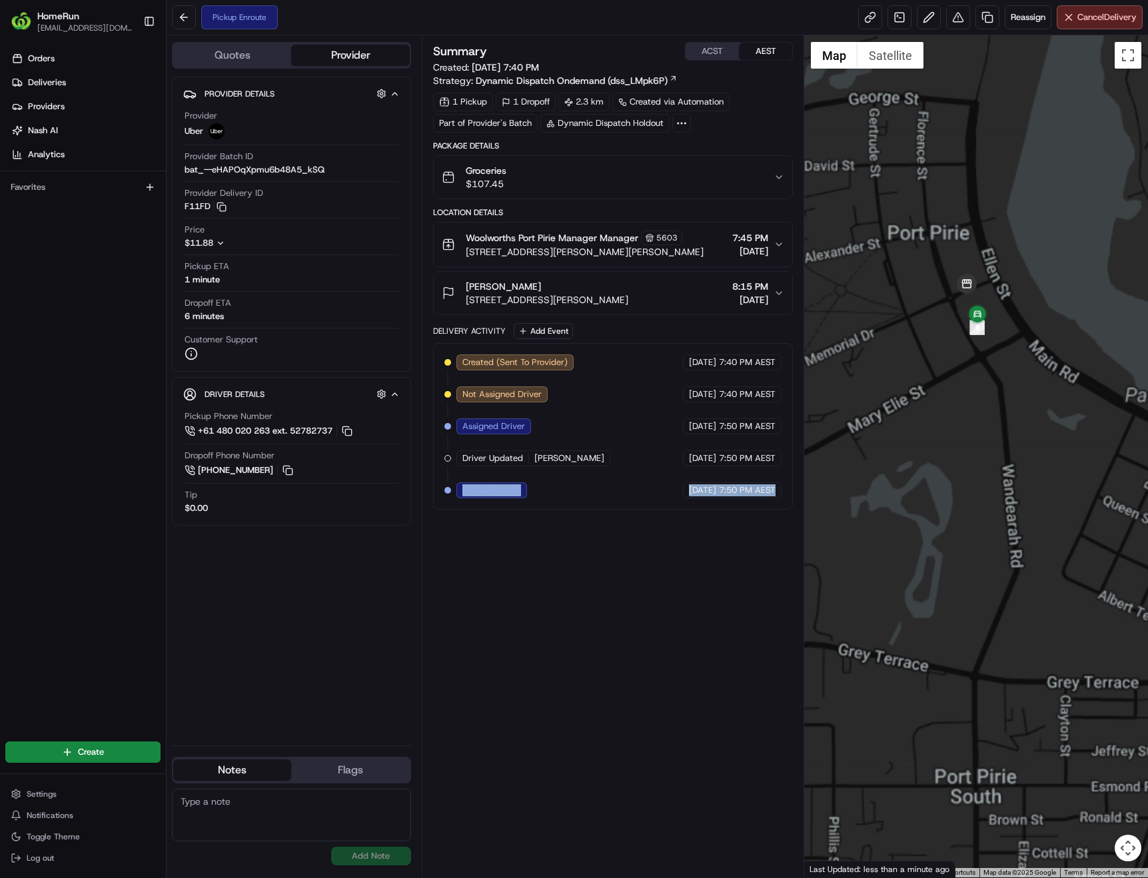
drag, startPoint x: 935, startPoint y: 342, endPoint x: 981, endPoint y: 508, distance: 172.8
click at [981, 508] on div at bounding box center [976, 456] width 344 height 842
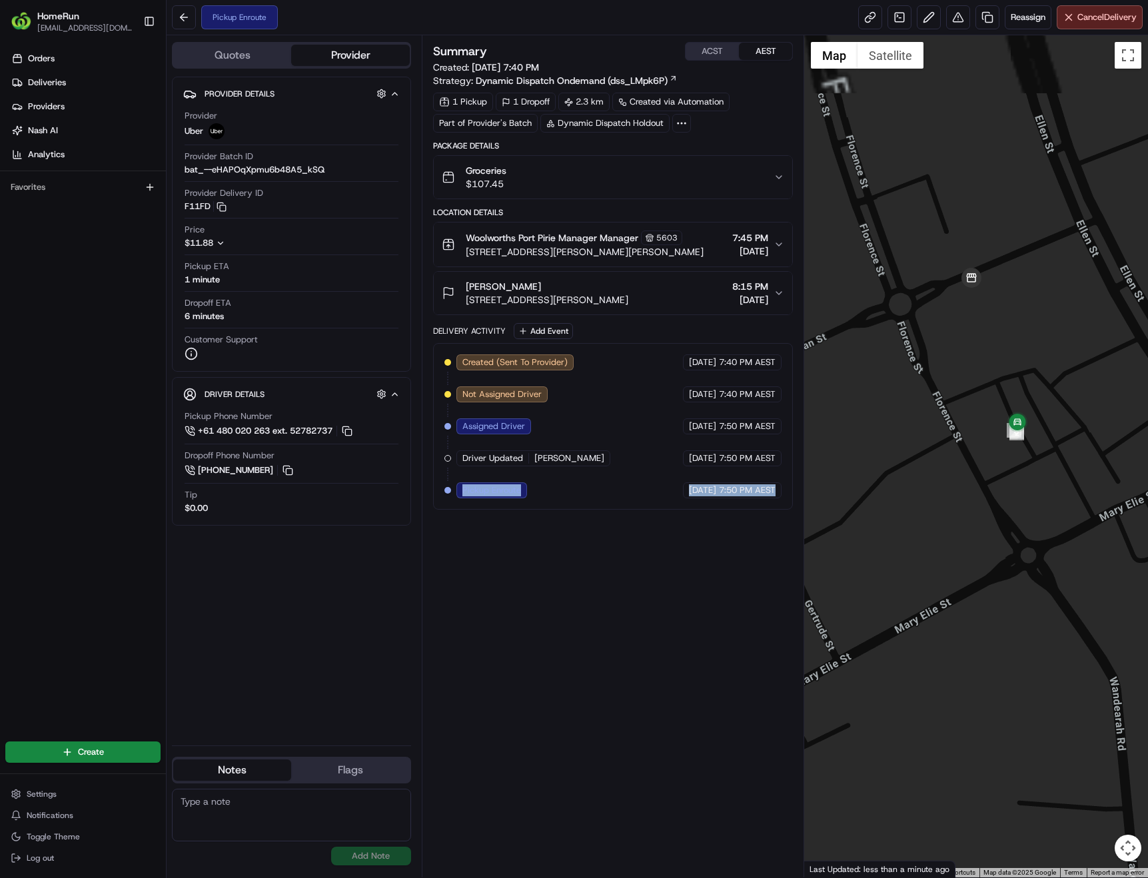
drag, startPoint x: 996, startPoint y: 371, endPoint x: 995, endPoint y: 468, distance: 96.6
click at [995, 468] on div at bounding box center [976, 456] width 344 height 842
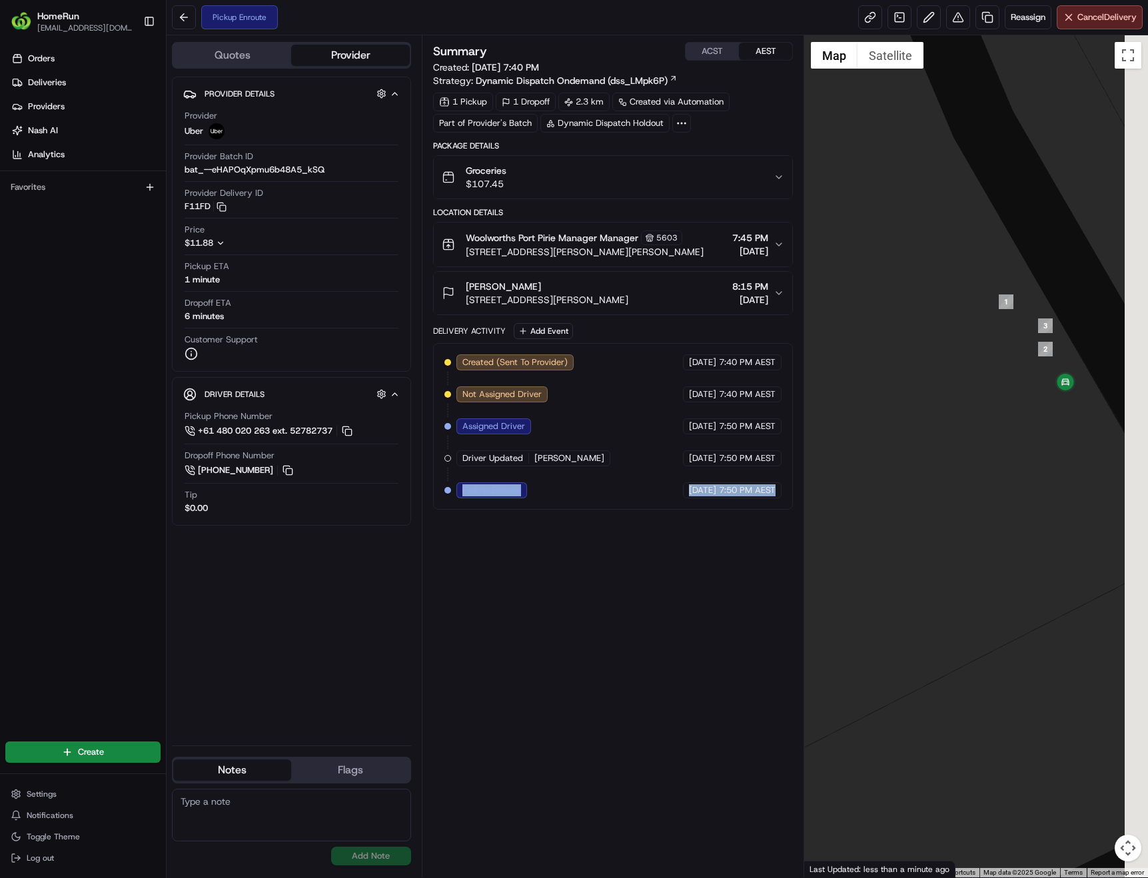
drag, startPoint x: 1039, startPoint y: 412, endPoint x: 904, endPoint y: 474, distance: 147.9
click at [904, 476] on div at bounding box center [976, 456] width 344 height 842
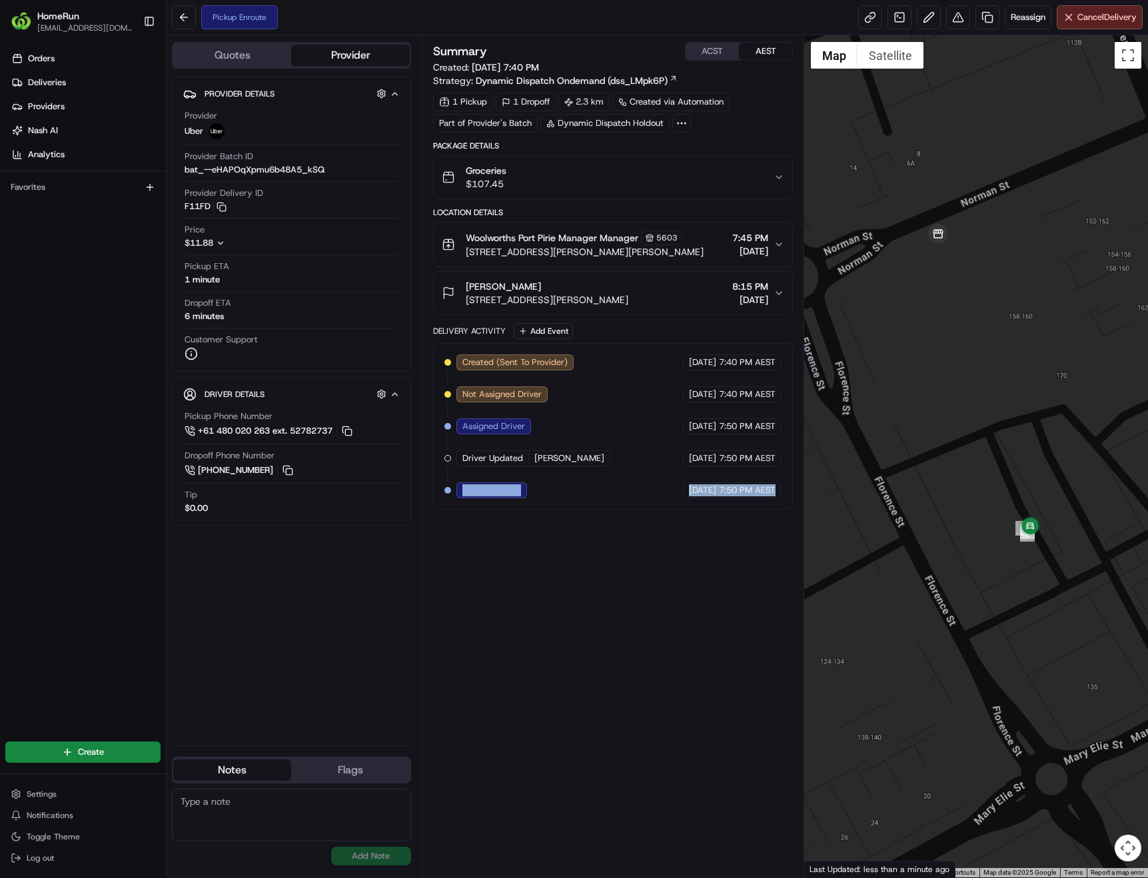
drag, startPoint x: 1037, startPoint y: 454, endPoint x: 1039, endPoint y: 562, distance: 108.0
click at [1039, 562] on div at bounding box center [976, 456] width 344 height 842
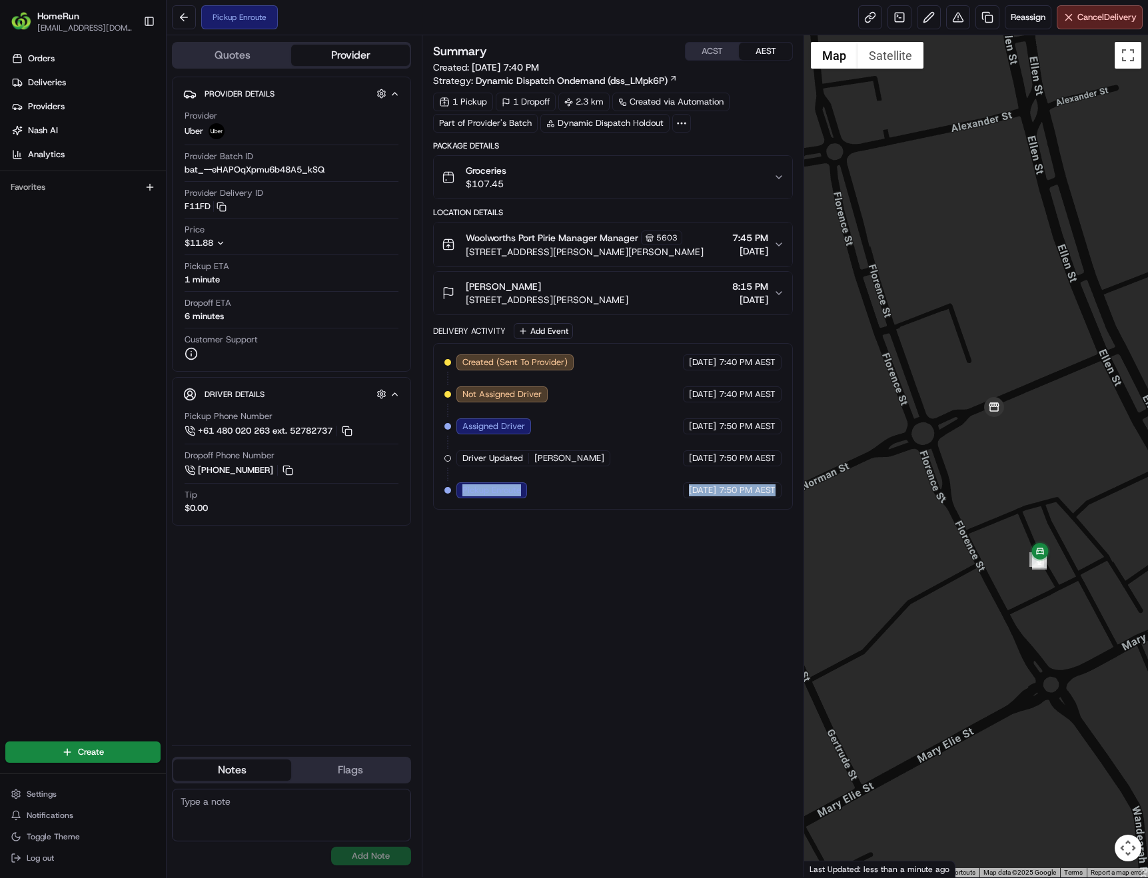
drag, startPoint x: 1073, startPoint y: 422, endPoint x: 1074, endPoint y: 488, distance: 66.6
click at [1074, 488] on div at bounding box center [976, 456] width 344 height 842
copy button "F11FD"
drag, startPoint x: 181, startPoint y: 207, endPoint x: 208, endPoint y: 208, distance: 26.7
click at [208, 208] on div "Provider Details Hidden ( 1 ) Provider Uber Provider Batch ID bat_--eHAPOqXpmu6…" at bounding box center [291, 224] width 239 height 295
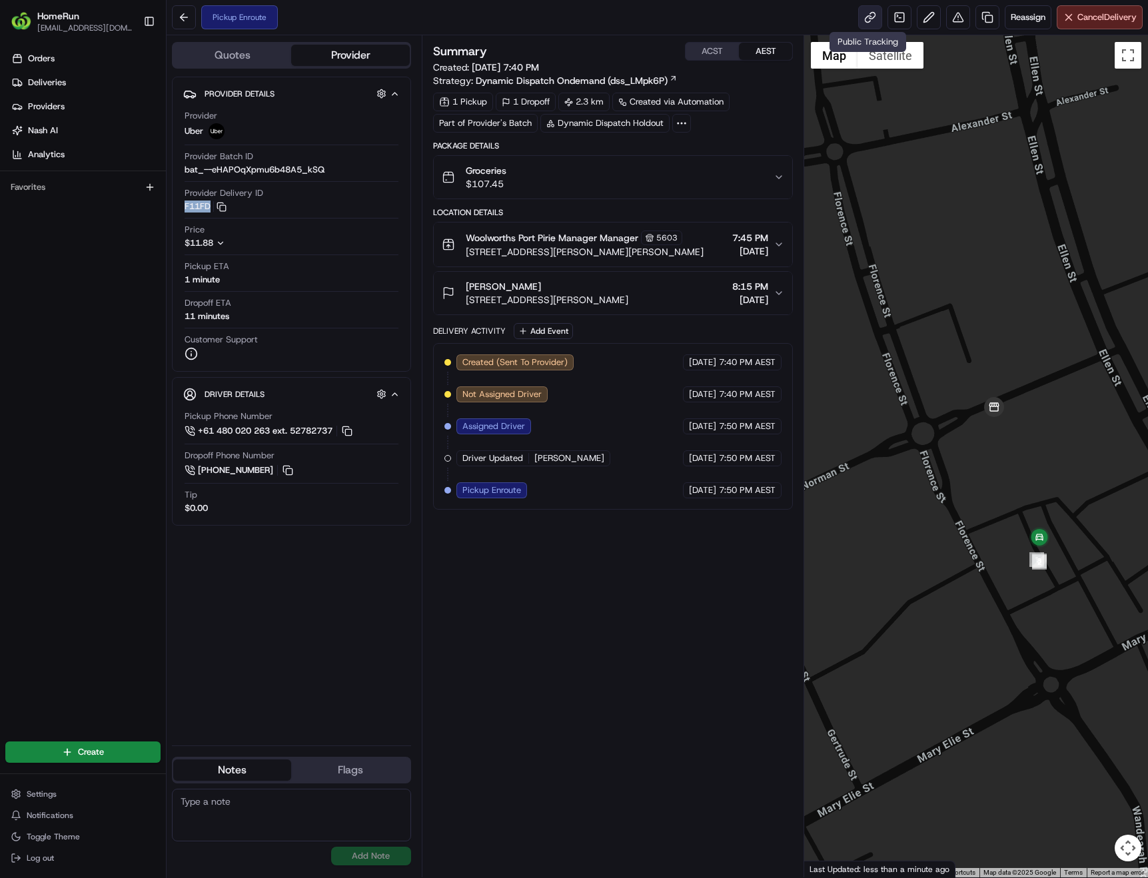
click at [867, 16] on link at bounding box center [870, 17] width 24 height 24
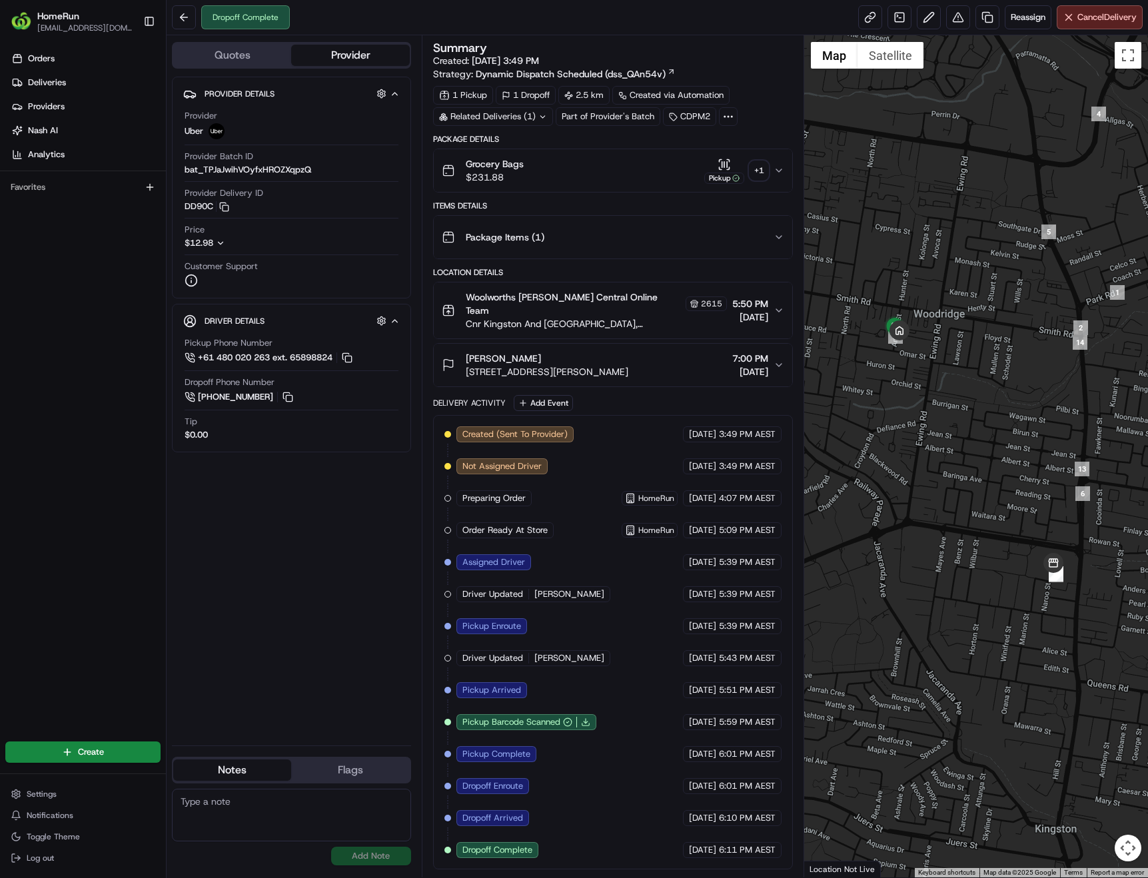
click at [758, 169] on div "+ 1" at bounding box center [759, 170] width 19 height 19
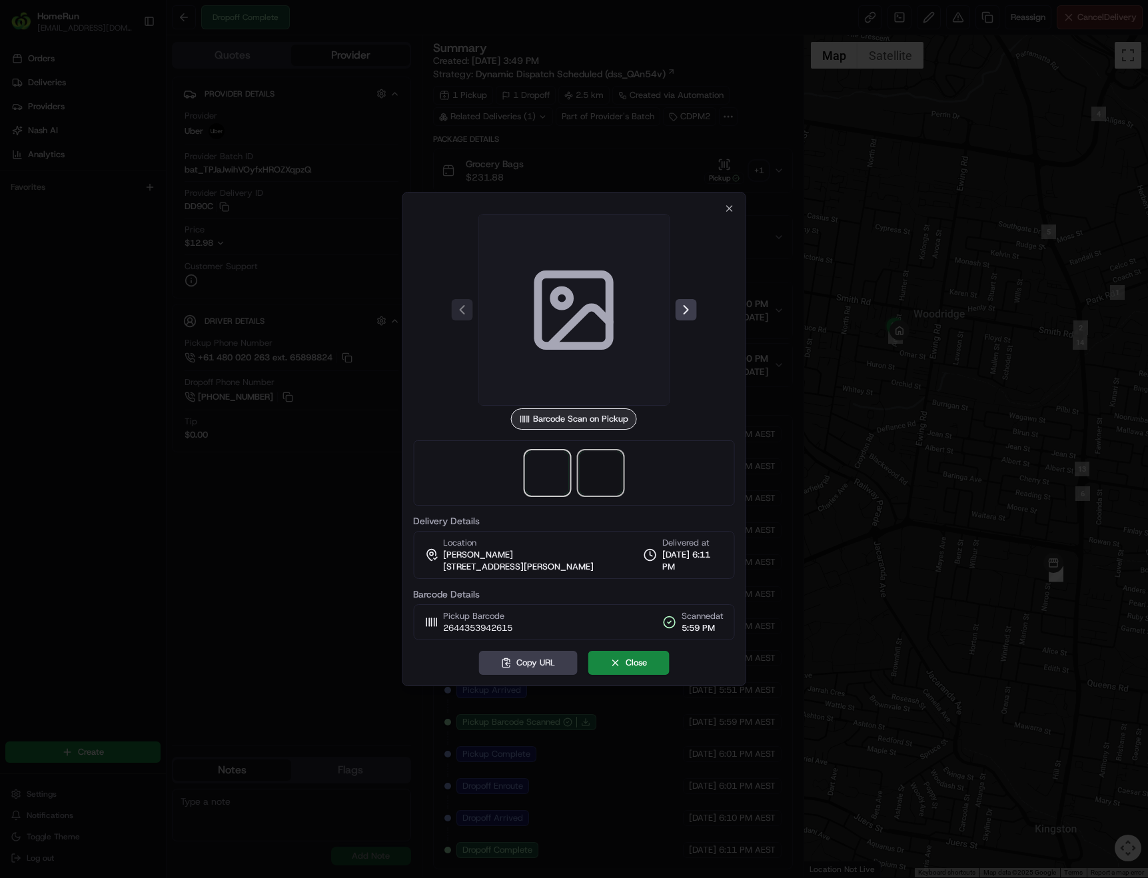
click at [601, 468] on span at bounding box center [600, 473] width 43 height 43
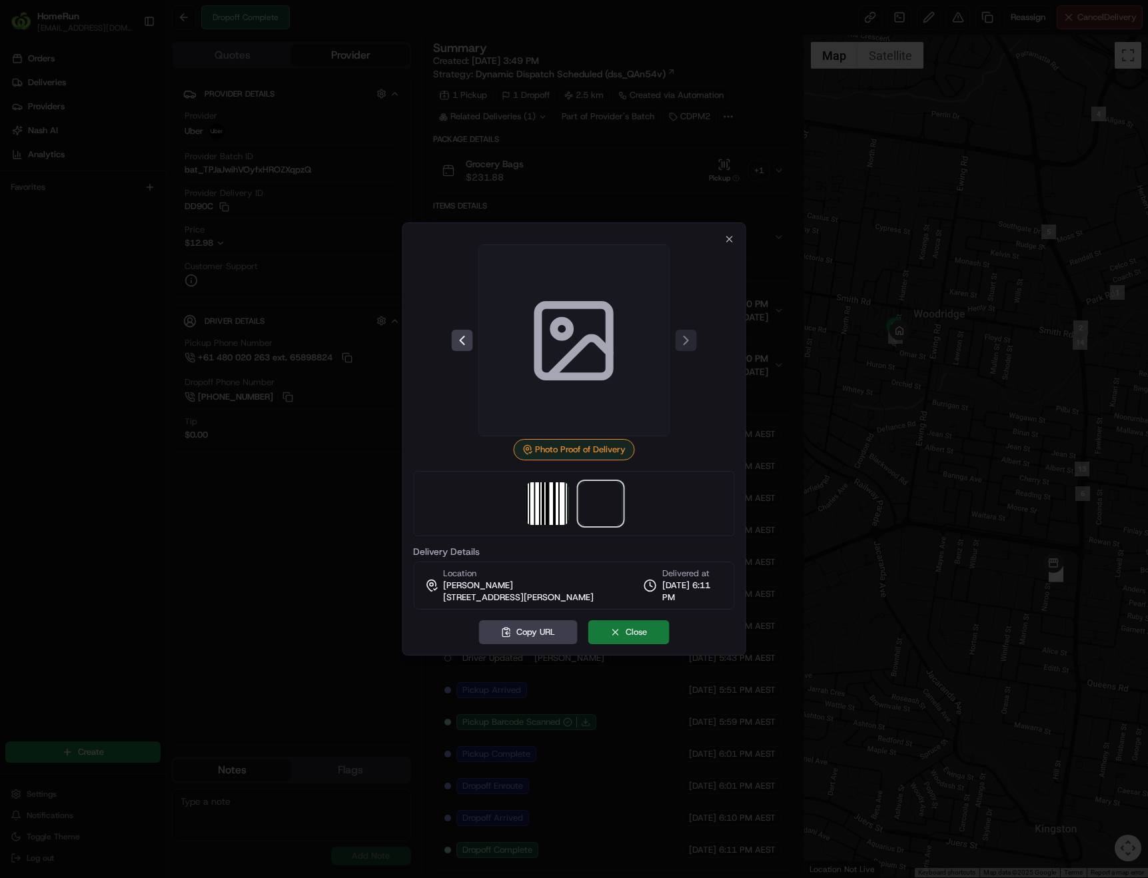
click at [622, 631] on button "Close" at bounding box center [628, 632] width 81 height 24
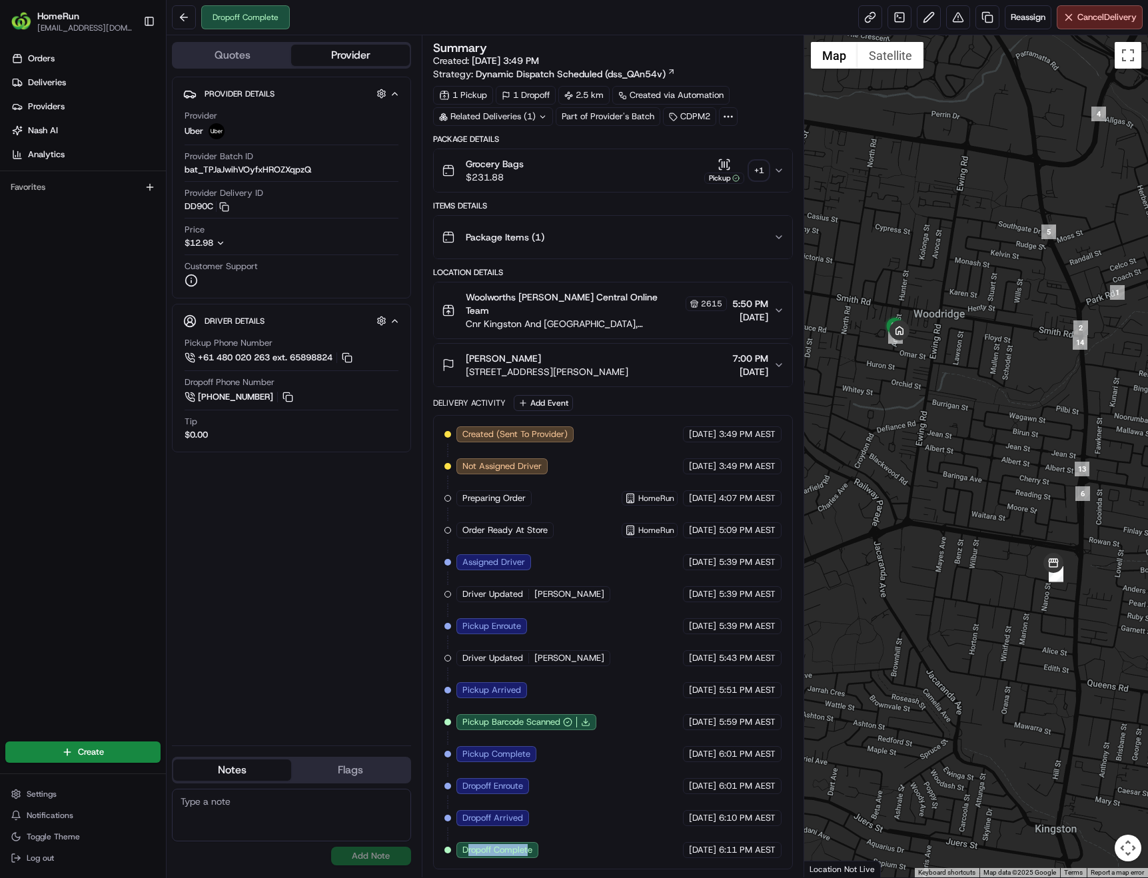
drag, startPoint x: 466, startPoint y: 839, endPoint x: 528, endPoint y: 839, distance: 62.0
click at [528, 844] on span "Dropoff Complete" at bounding box center [497, 850] width 70 height 12
drag, startPoint x: 461, startPoint y: 840, endPoint x: 788, endPoint y: 842, distance: 326.5
click at [782, 842] on div "Created (Sent To Provider) Uber 19/08/2025 3:49 PM AEST Not Assigned Driver Ube…" at bounding box center [612, 642] width 337 height 432
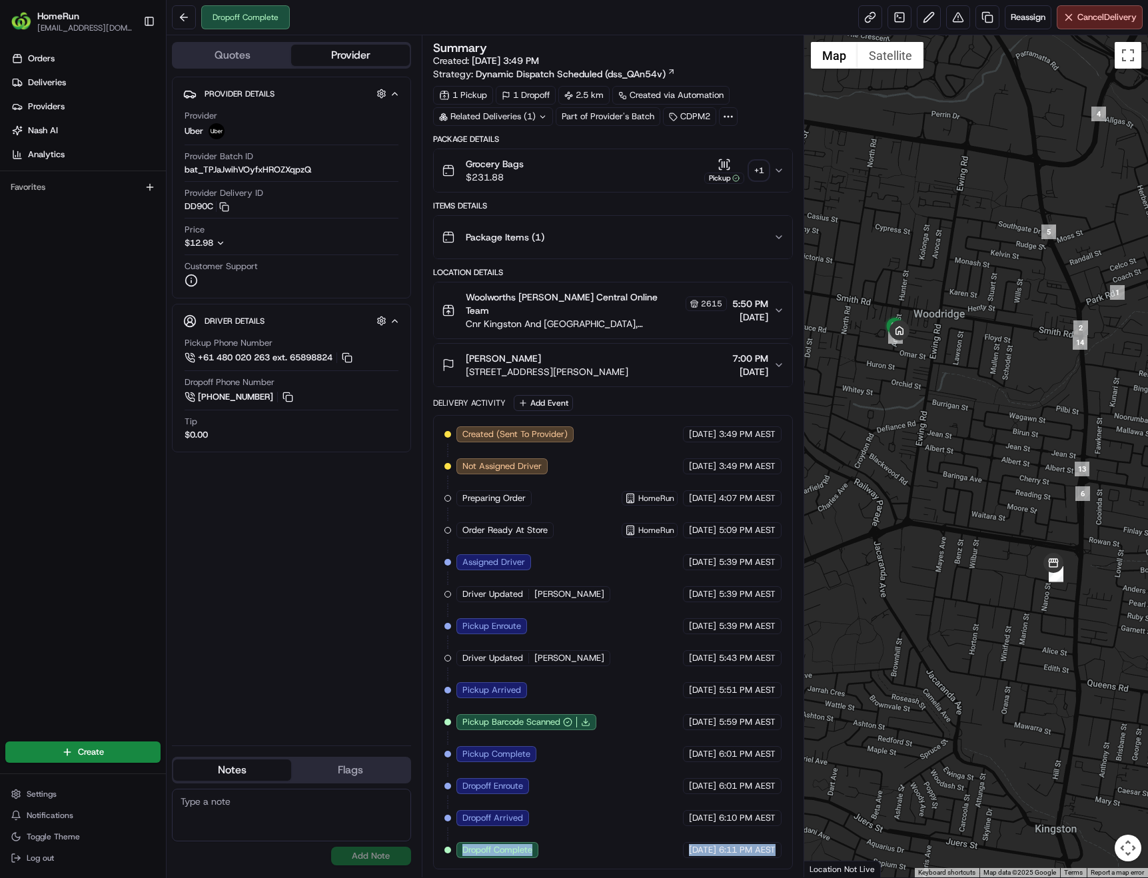
copy div "Dropoff Complete Uber 19/08/2025 6:11 PM AEST"
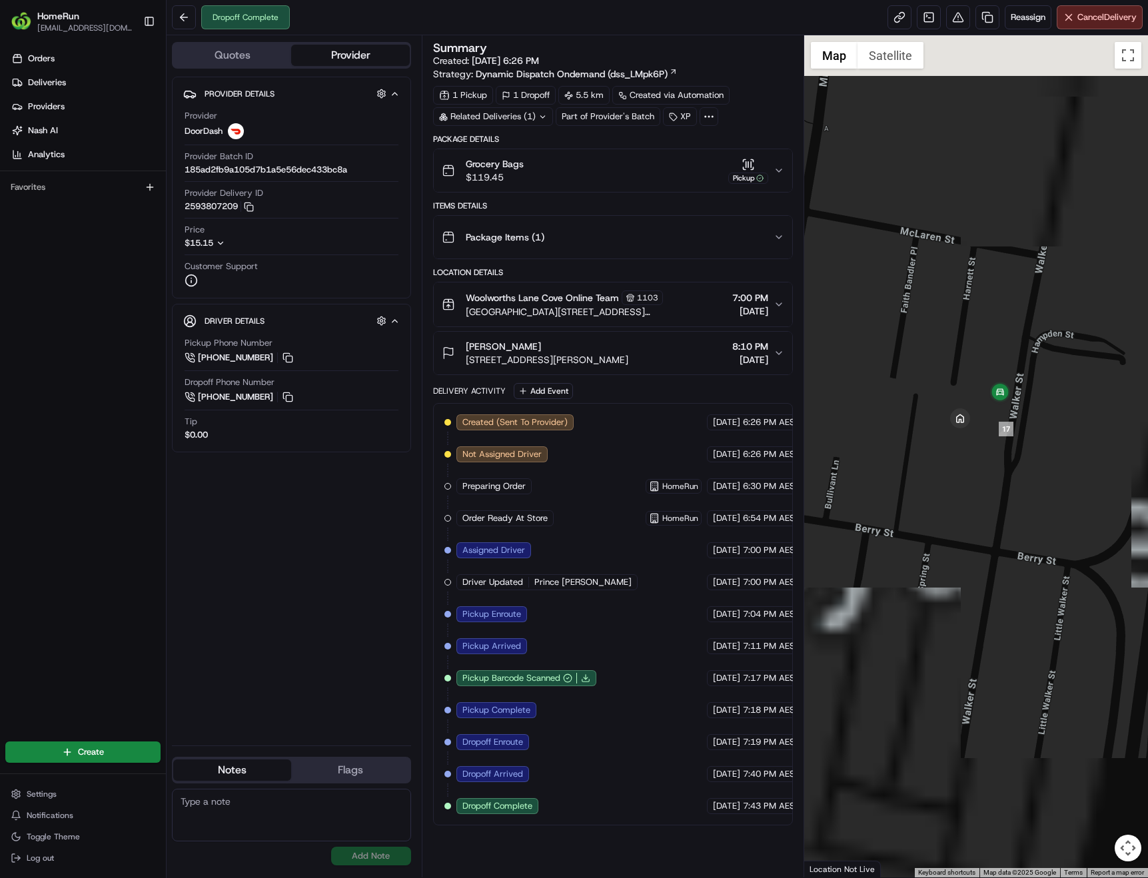
drag, startPoint x: 1031, startPoint y: 435, endPoint x: 1067, endPoint y: 529, distance: 100.4
click at [1067, 529] on div at bounding box center [976, 456] width 344 height 842
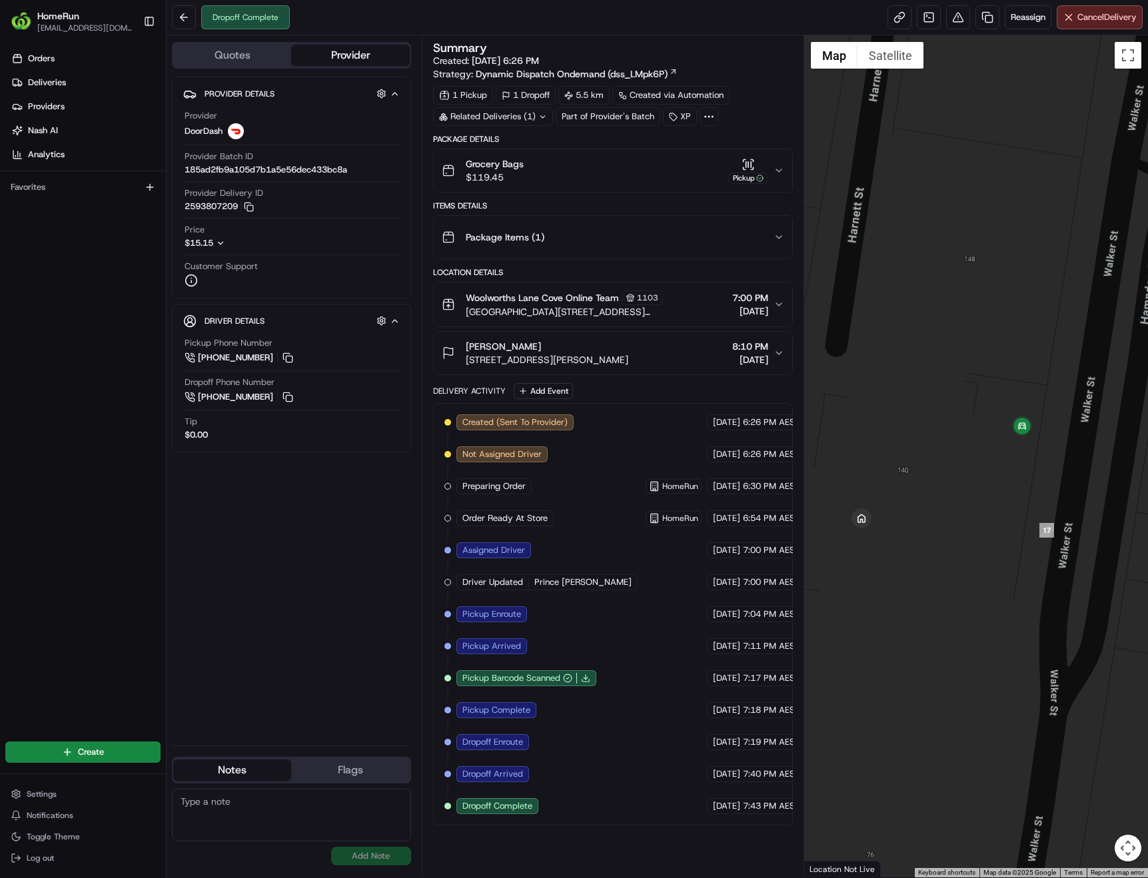
drag, startPoint x: 1043, startPoint y: 430, endPoint x: 1079, endPoint y: 469, distance: 53.3
click at [1079, 469] on div at bounding box center [976, 456] width 344 height 842
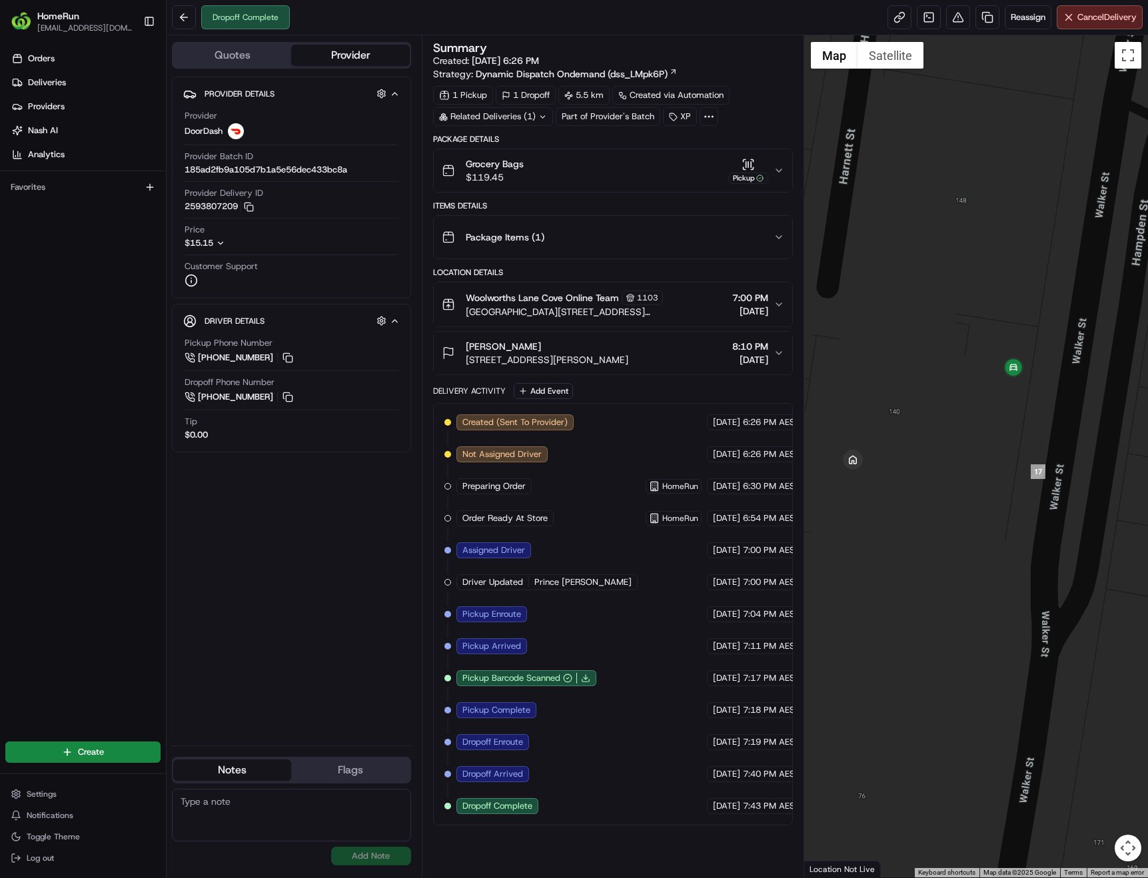
drag, startPoint x: 965, startPoint y: 621, endPoint x: 1023, endPoint y: 404, distance: 224.8
click at [965, 531] on div at bounding box center [976, 456] width 344 height 842
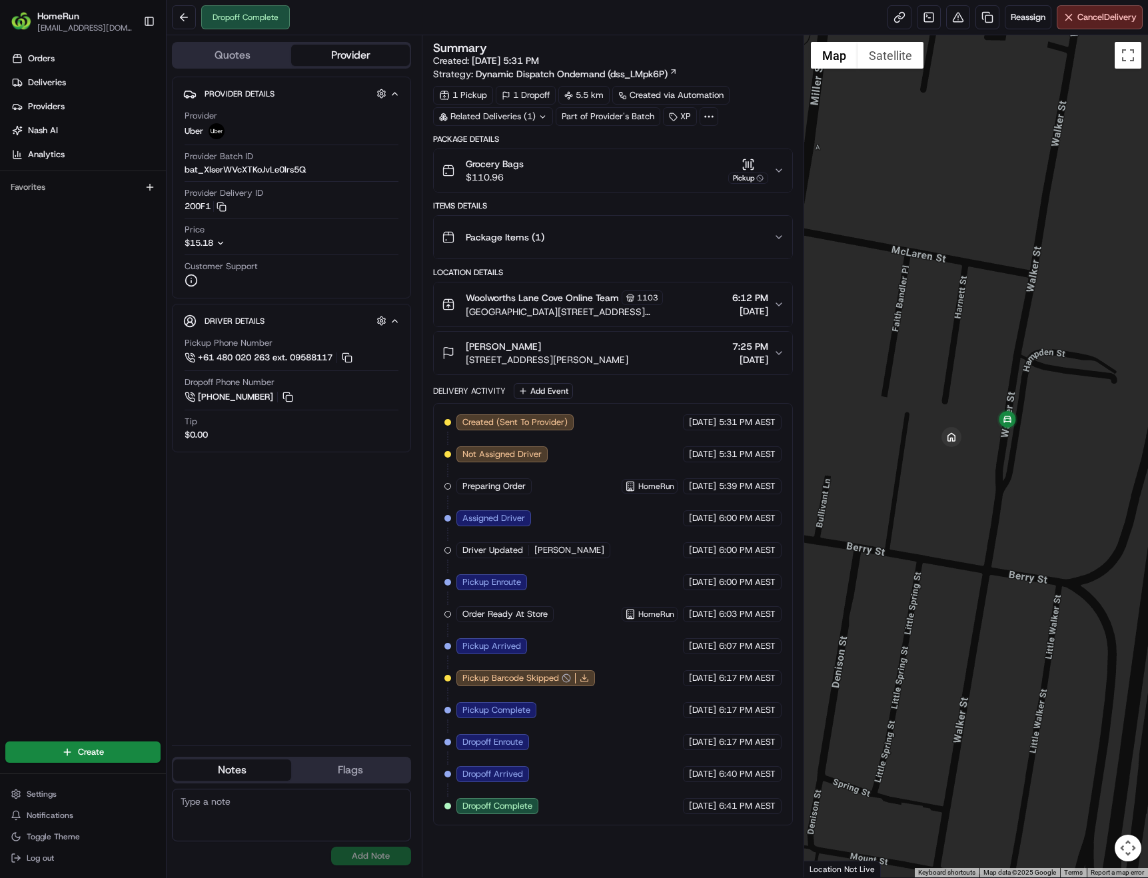
click at [1006, 467] on div at bounding box center [976, 456] width 344 height 842
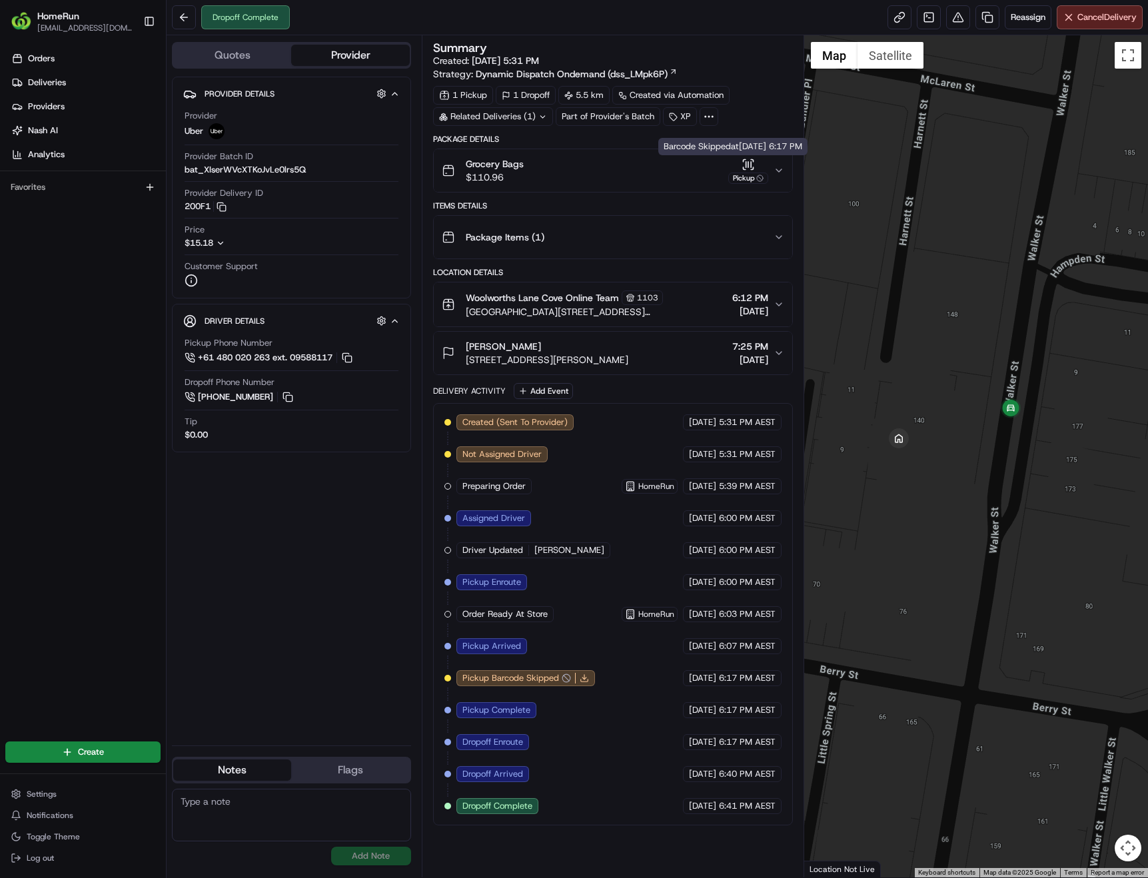
click at [778, 173] on icon "button" at bounding box center [779, 170] width 11 height 11
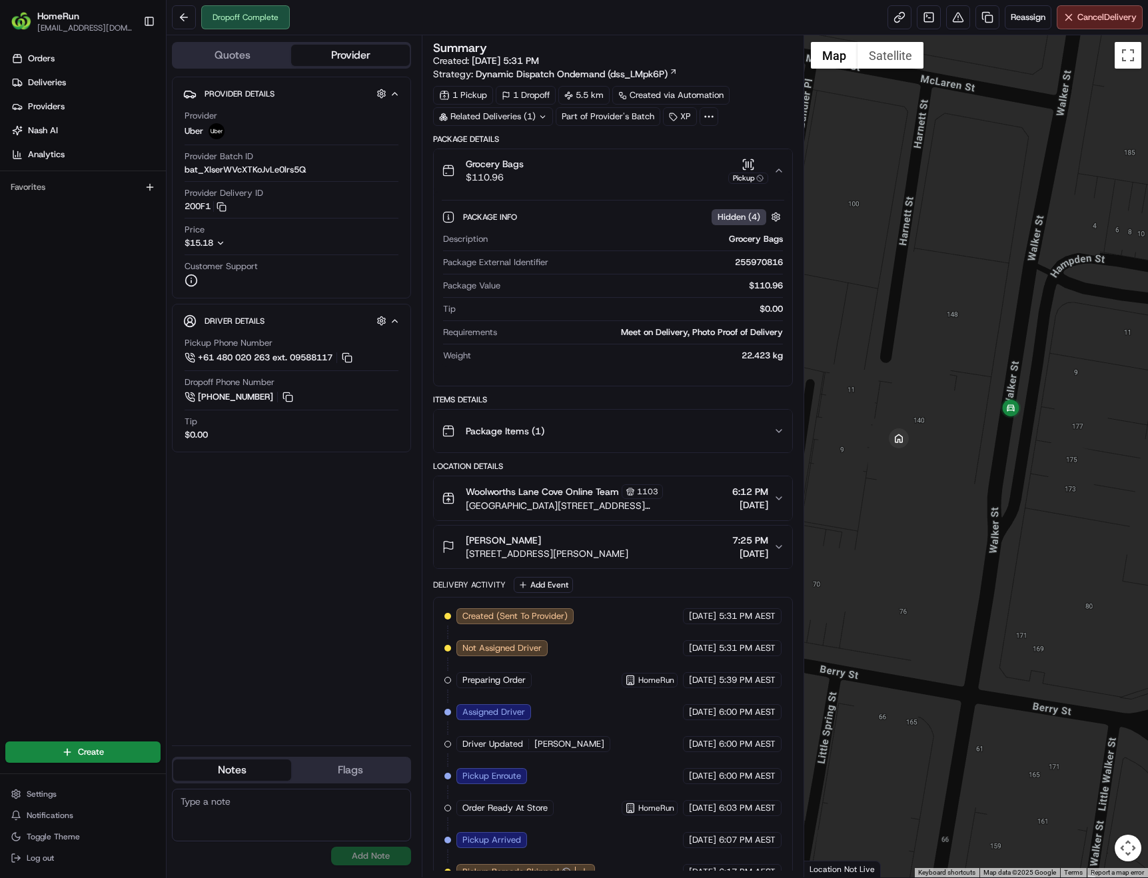
click at [778, 172] on icon "button" at bounding box center [779, 170] width 11 height 11
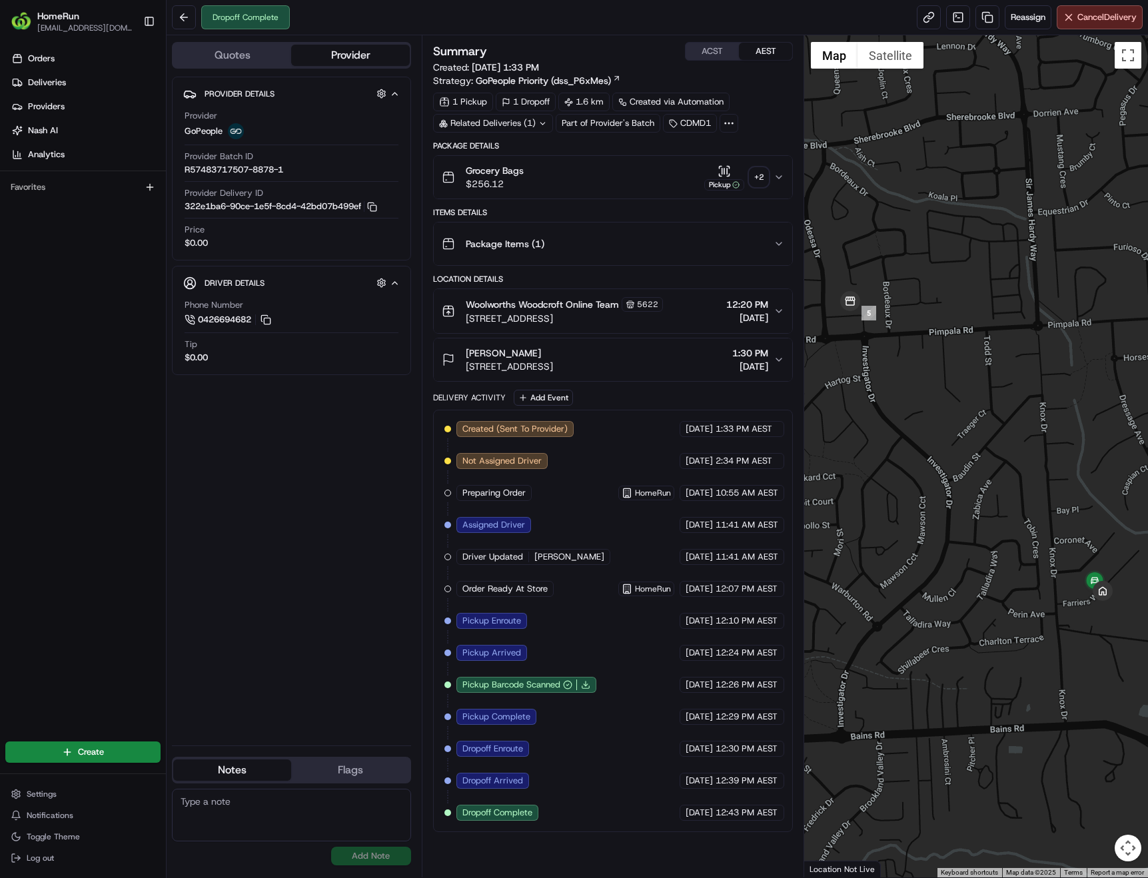
click at [757, 174] on div "+ 2" at bounding box center [759, 177] width 19 height 19
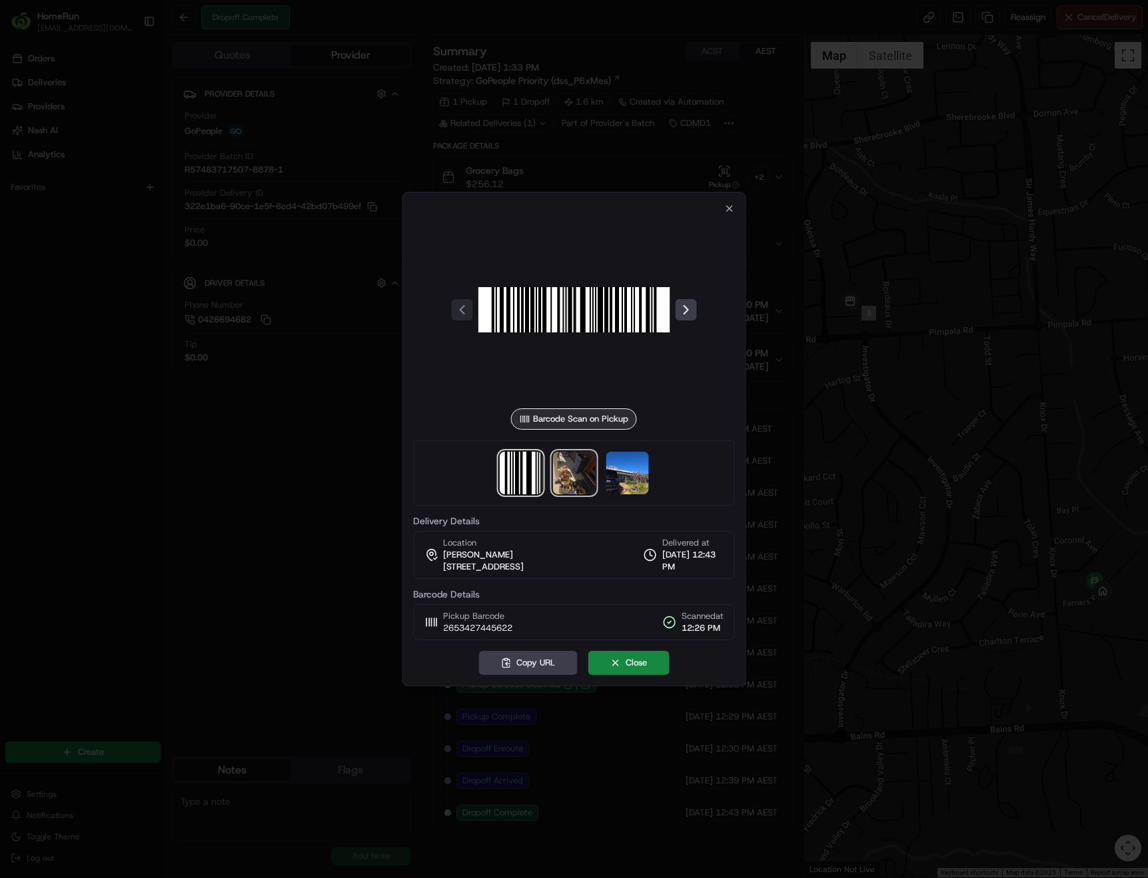
click at [572, 472] on img at bounding box center [573, 473] width 43 height 43
